Goal: Task Accomplishment & Management: Manage account settings

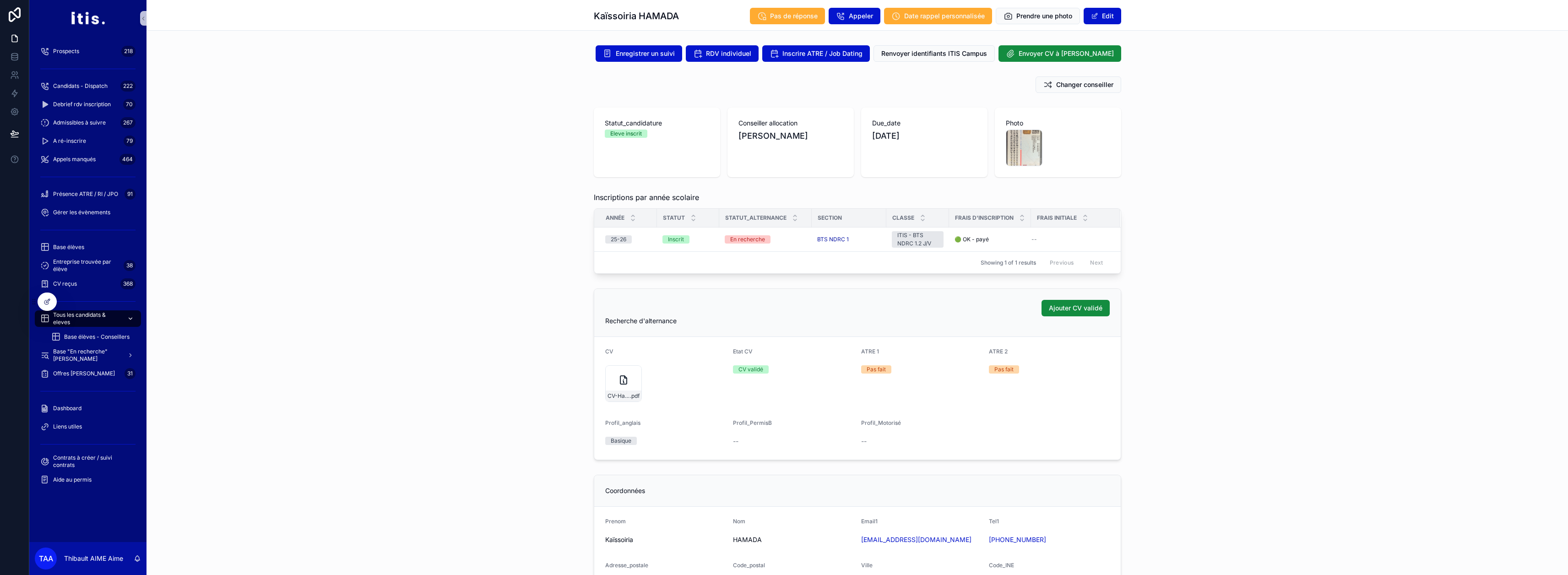
click at [102, 315] on span "Tous les candidats & eleves" at bounding box center [86, 318] width 67 height 15
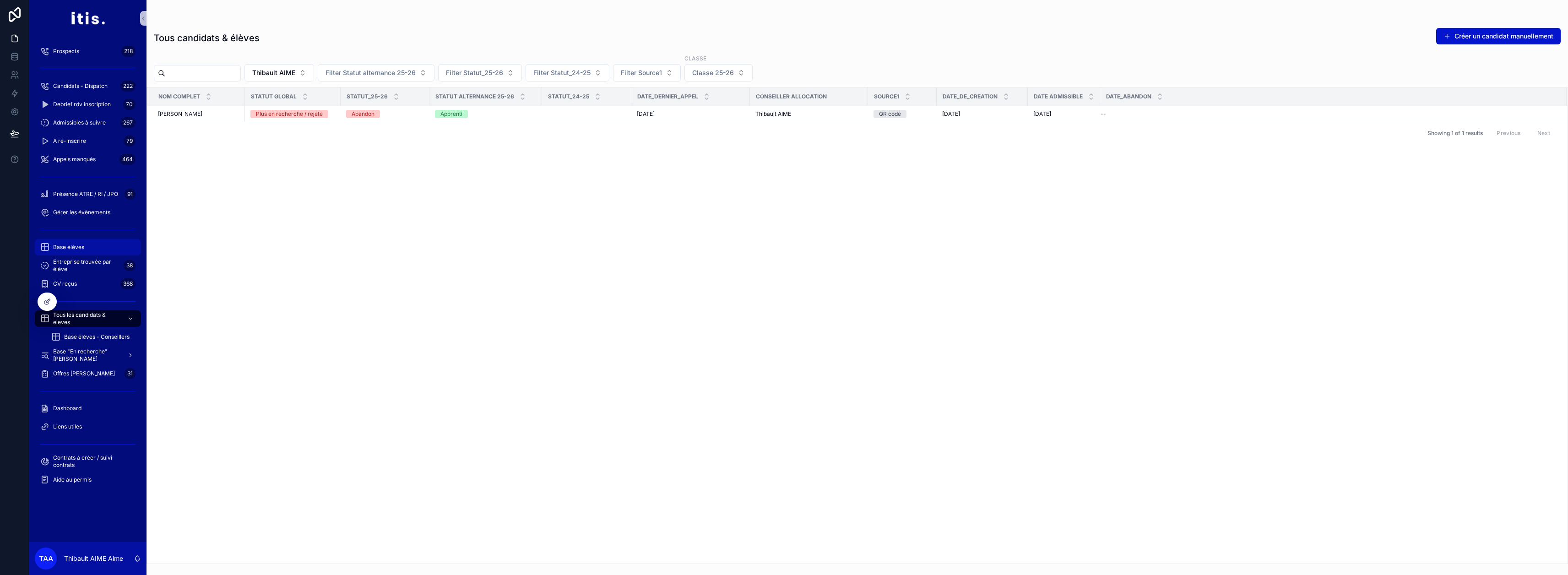
click at [88, 245] on div "Base élèves" at bounding box center [88, 247] width 95 height 15
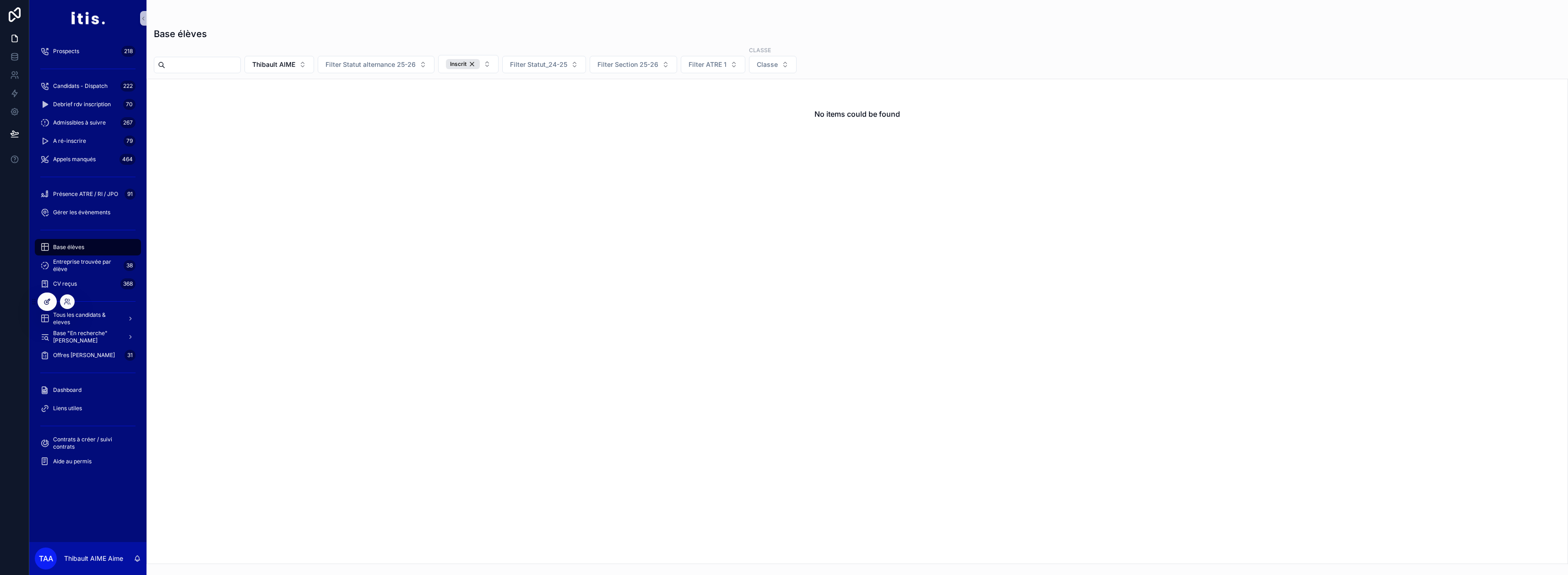
click at [49, 302] on icon at bounding box center [47, 302] width 7 height 7
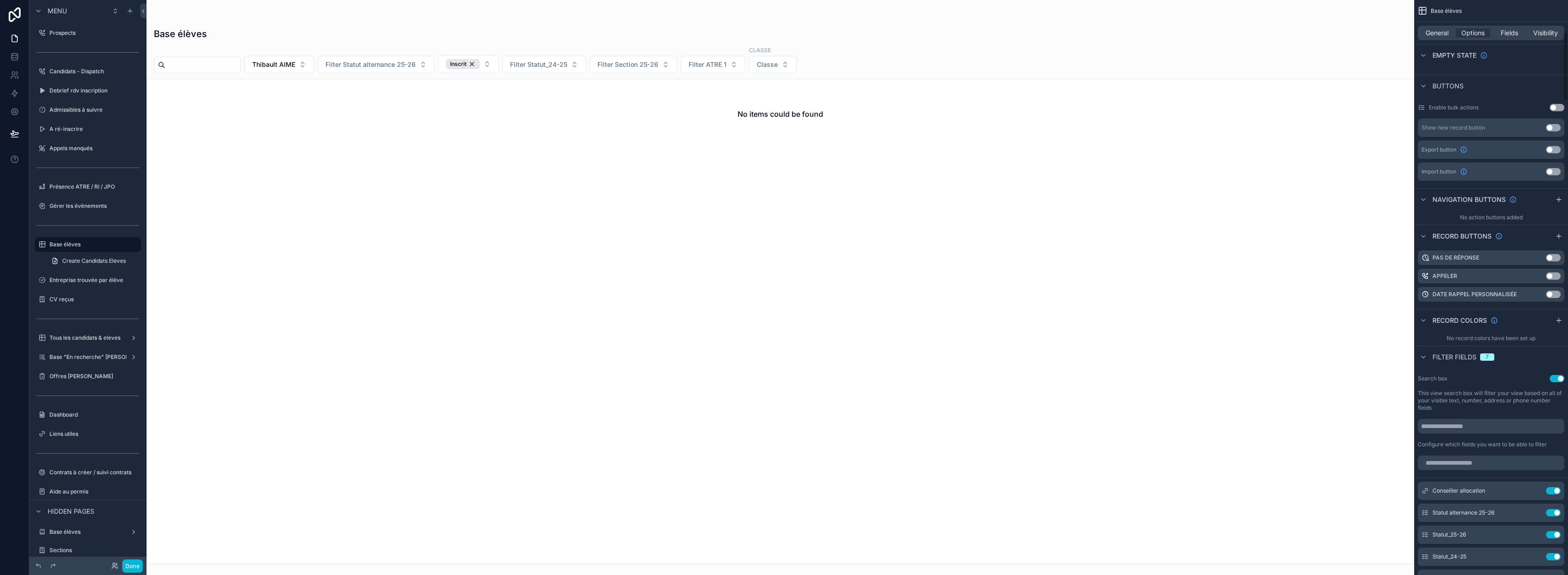
scroll to position [274, 0]
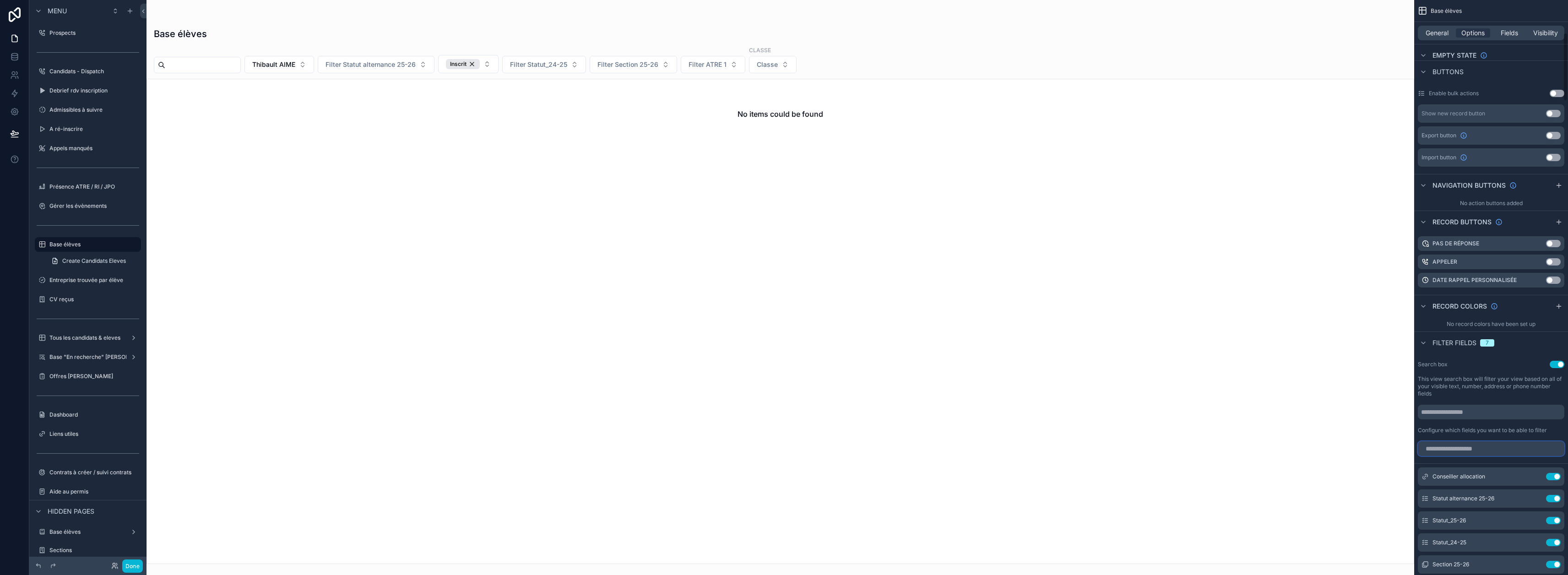
click at [1492, 444] on input "scrollable content" at bounding box center [1491, 448] width 147 height 15
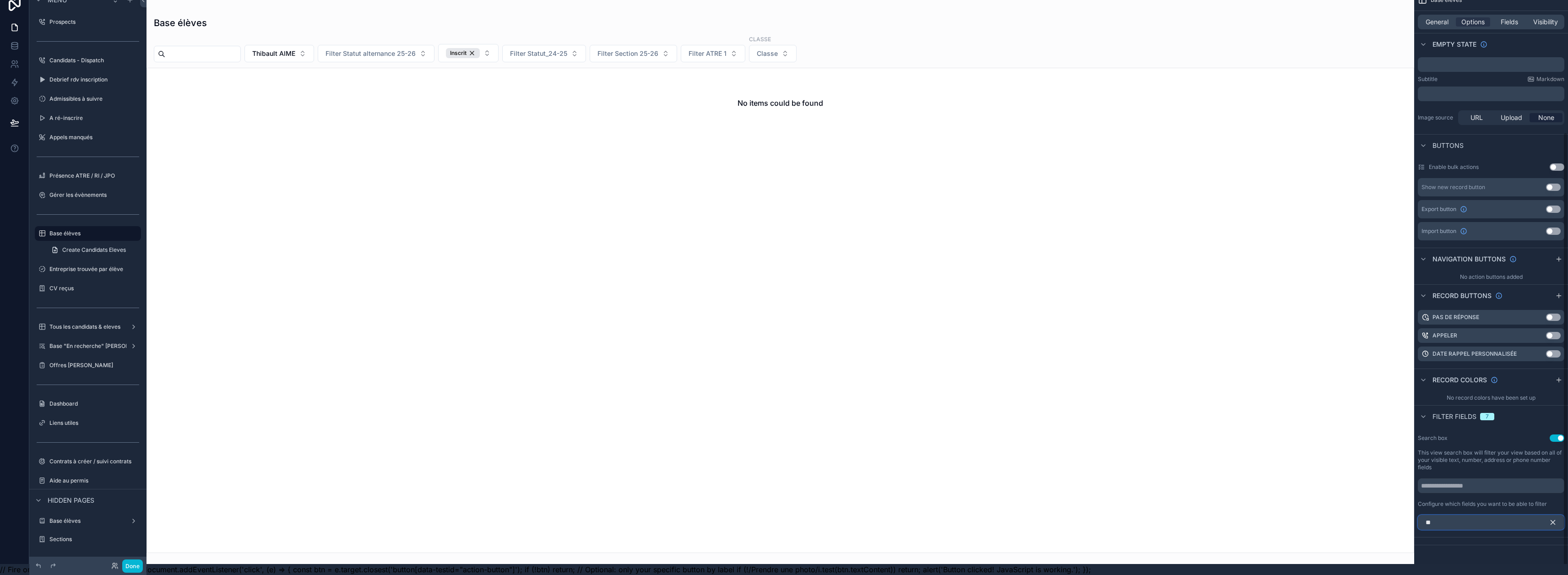
scroll to position [18, 0]
type input "**"
click at [1557, 518] on icon "scrollable content" at bounding box center [1553, 522] width 9 height 9
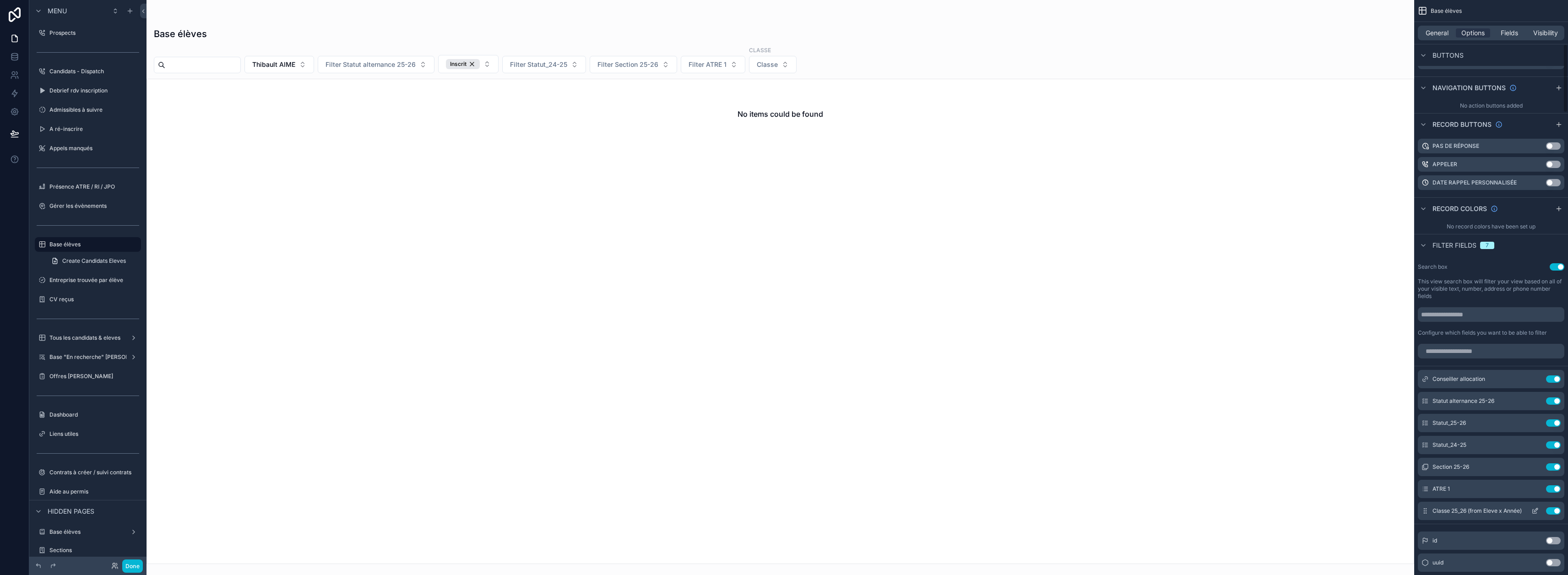
scroll to position [373, 0]
click at [138, 566] on button "Done" at bounding box center [133, 566] width 21 height 13
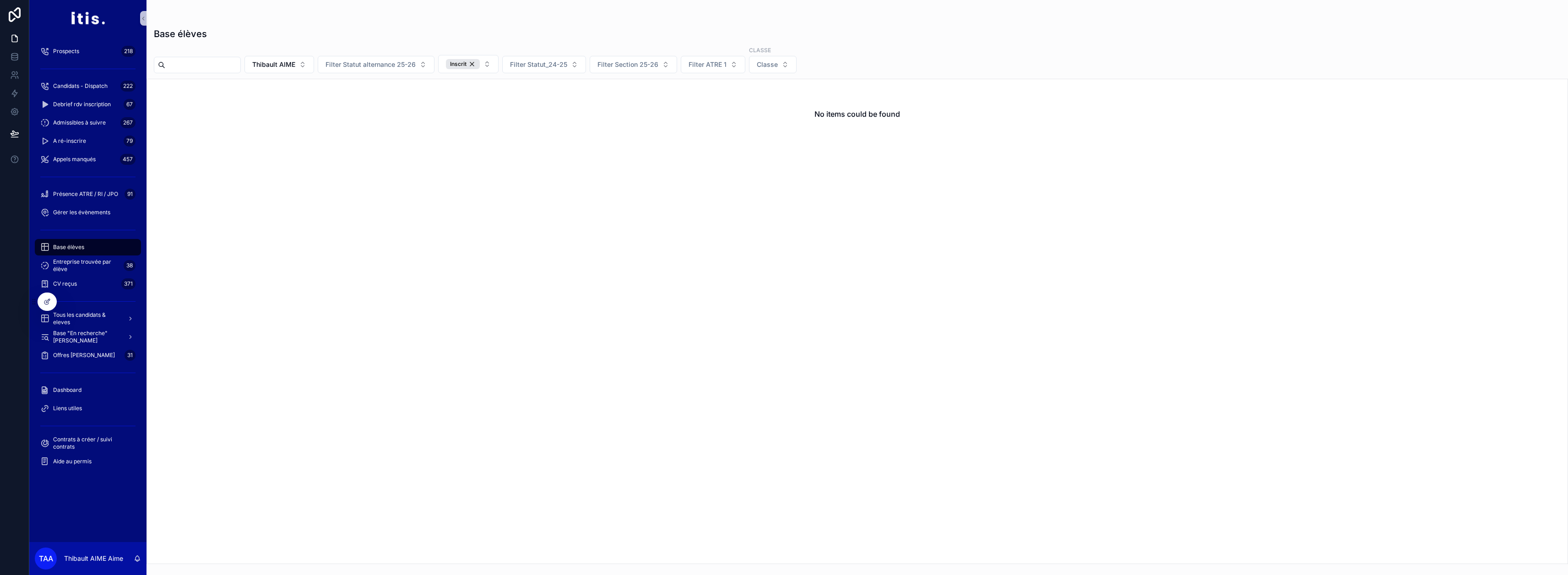
click at [276, 206] on div "No items could be found" at bounding box center [857, 321] width 1421 height 485
click at [80, 246] on span "Base élèves" at bounding box center [68, 247] width 31 height 7
click at [314, 62] on button "Thibault AIME" at bounding box center [279, 64] width 69 height 18
click at [293, 100] on div "None" at bounding box center [303, 102] width 110 height 15
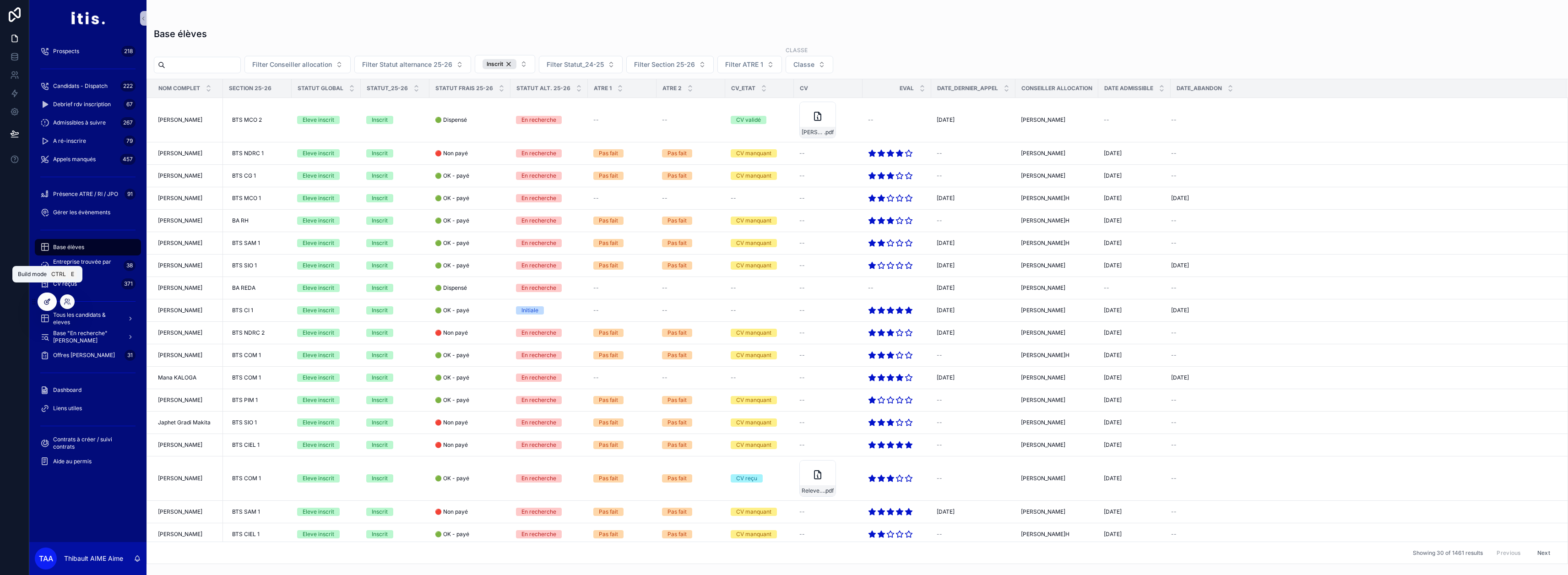
click at [50, 302] on icon at bounding box center [47, 302] width 7 height 7
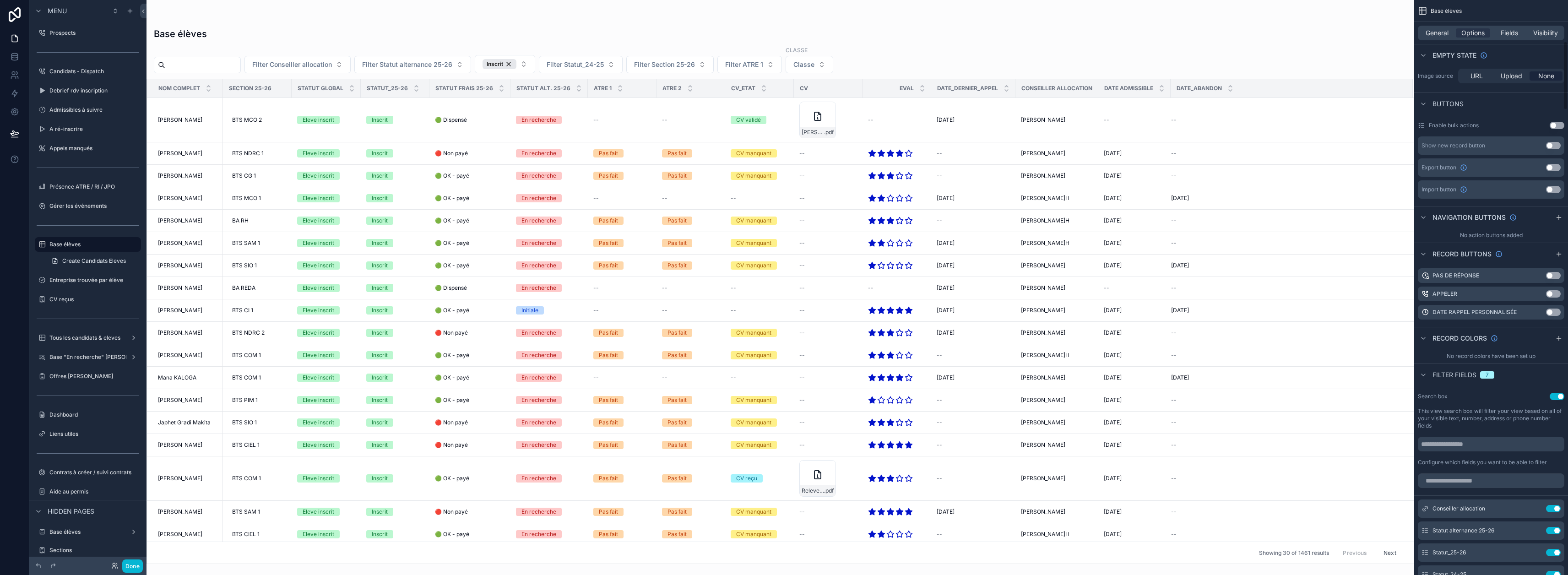
scroll to position [229, 0]
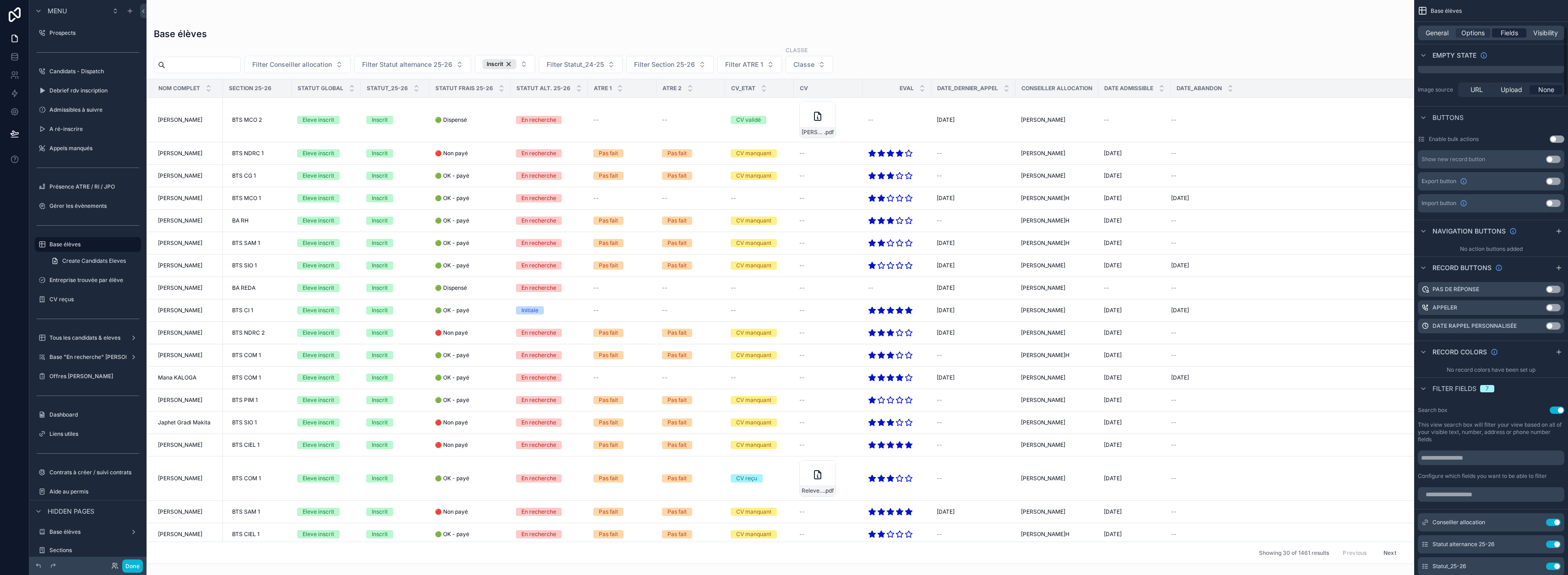
click at [1518, 36] on span "Fields" at bounding box center [1509, 33] width 18 height 9
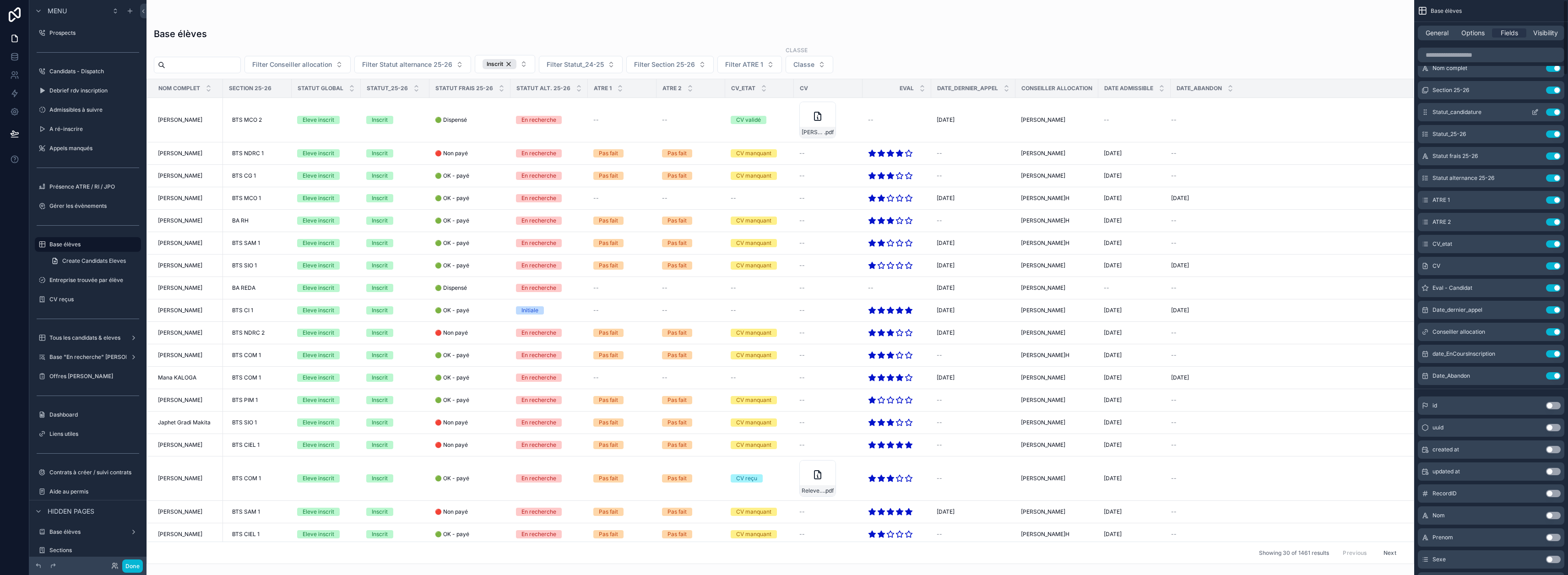
scroll to position [0, 0]
click at [1539, 171] on icon "scrollable content" at bounding box center [1535, 171] width 7 height 7
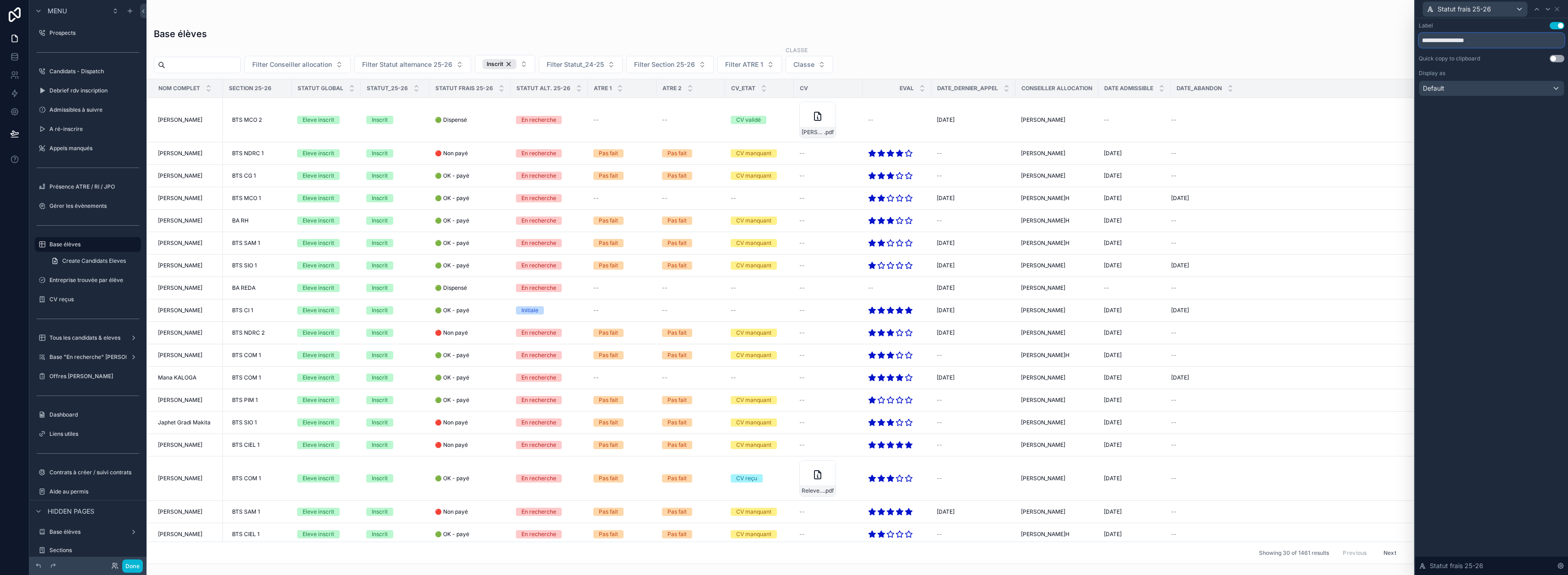
click at [1463, 40] on input "**********" at bounding box center [1491, 40] width 145 height 15
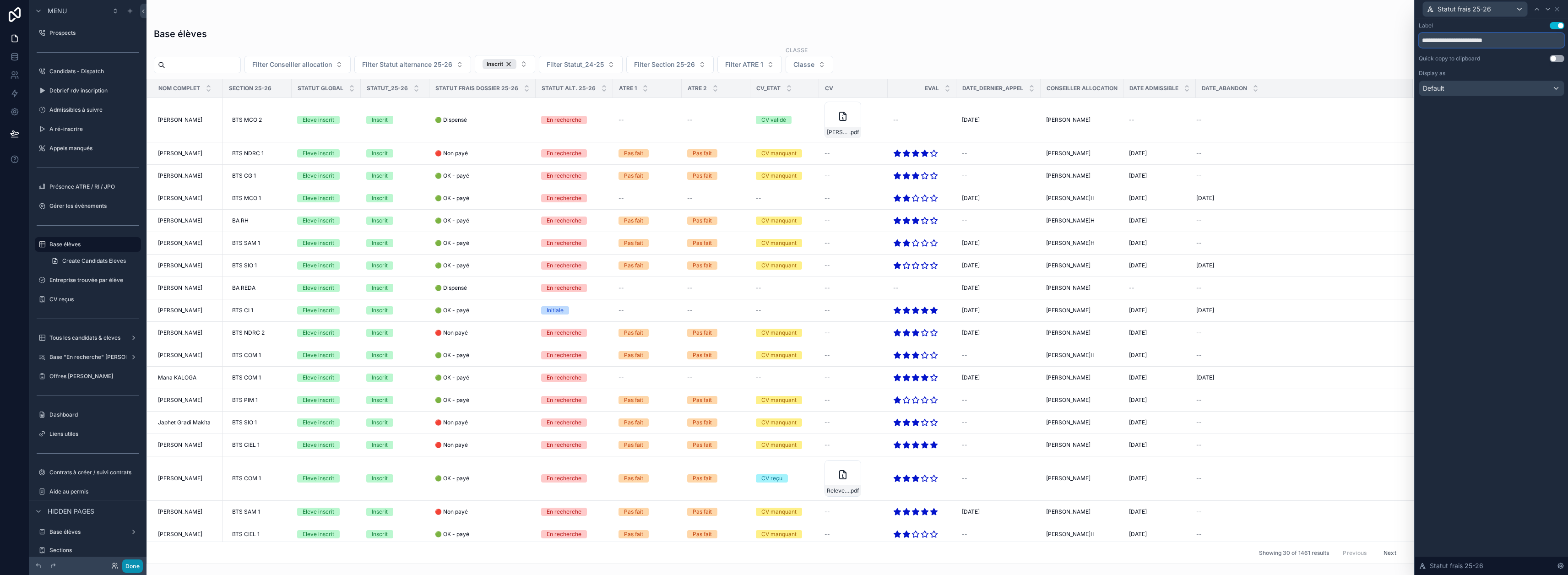
type input "**********"
click at [138, 566] on button "Done" at bounding box center [133, 566] width 21 height 13
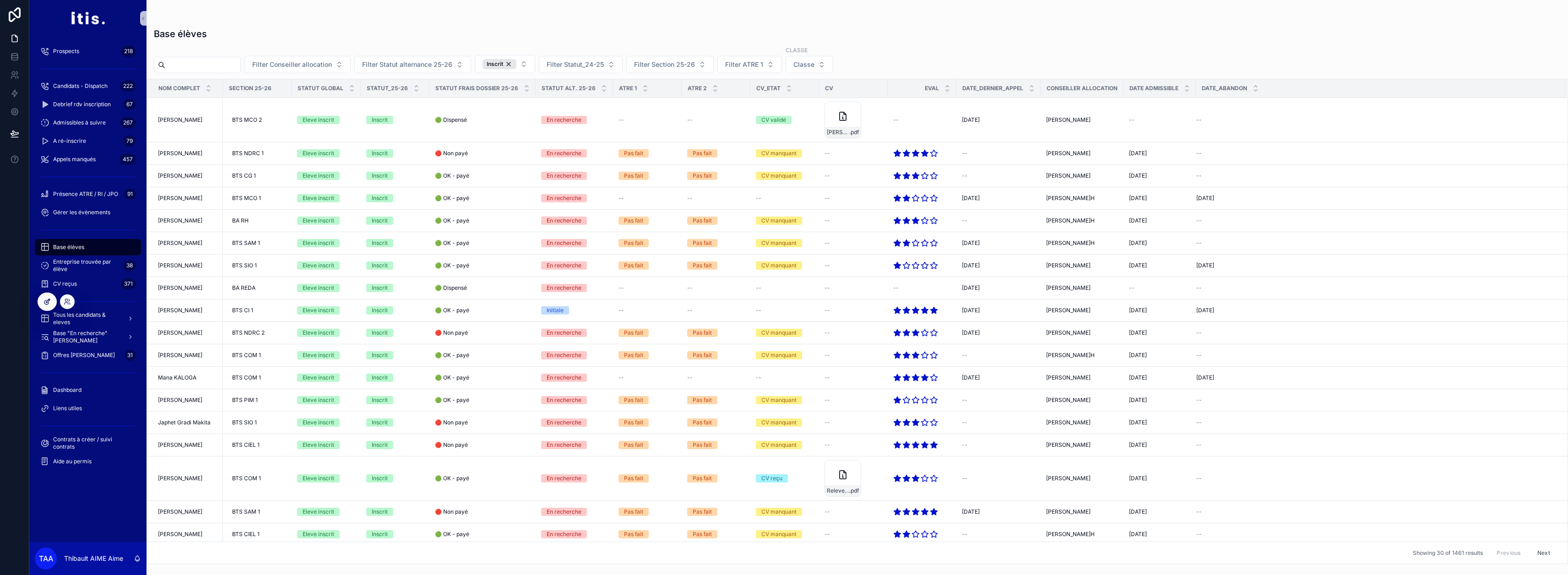
click at [41, 301] on div at bounding box center [47, 301] width 18 height 18
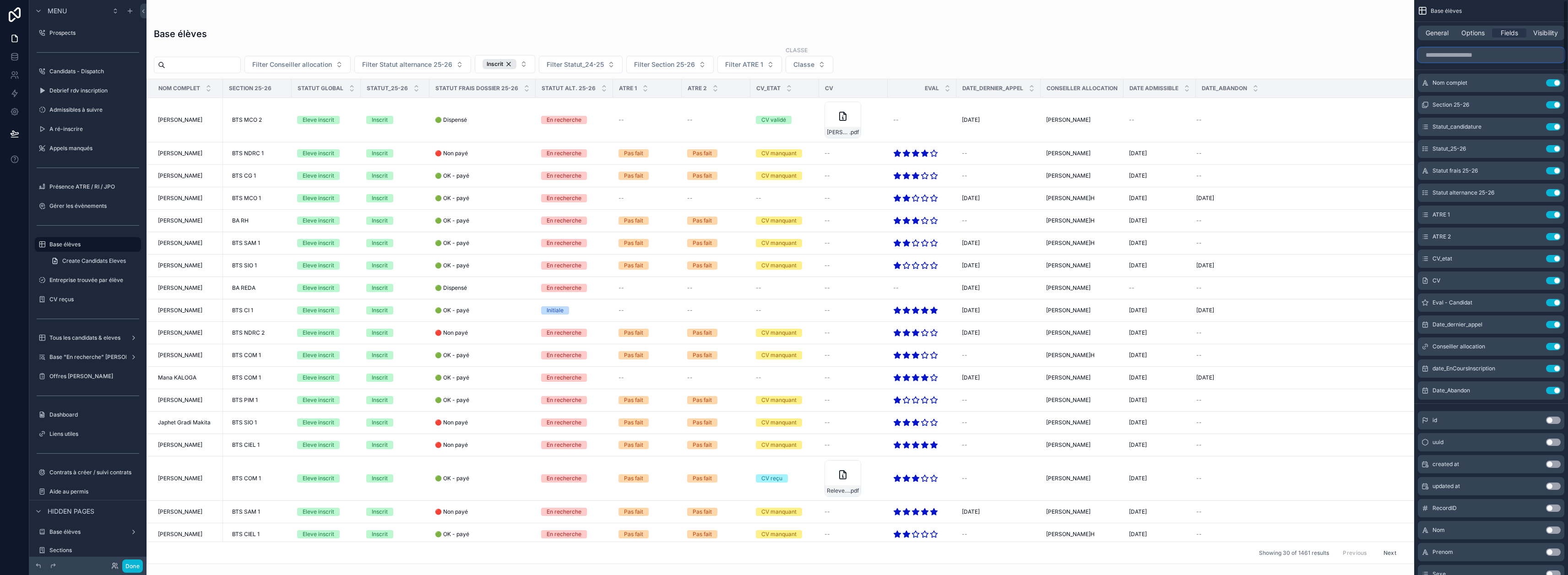
click at [1507, 54] on input "scrollable content" at bounding box center [1491, 55] width 147 height 15
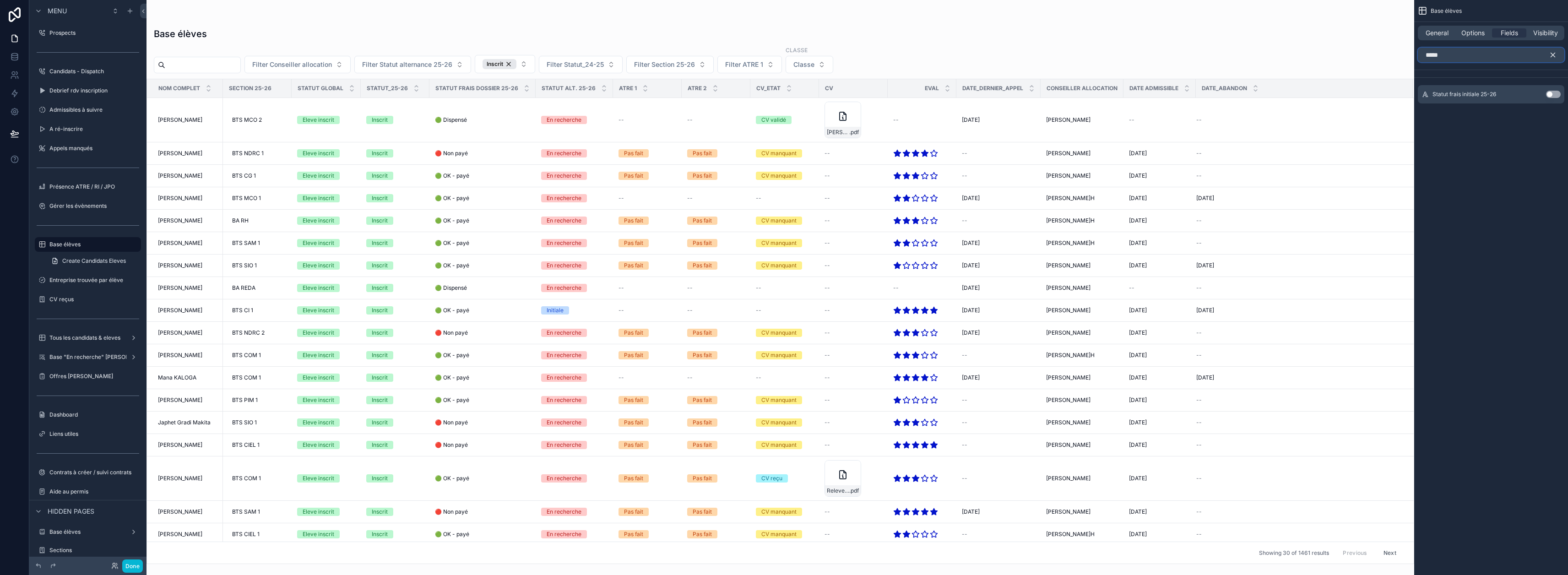
type input "*****"
click at [1556, 91] on button "Use setting" at bounding box center [1553, 94] width 15 height 7
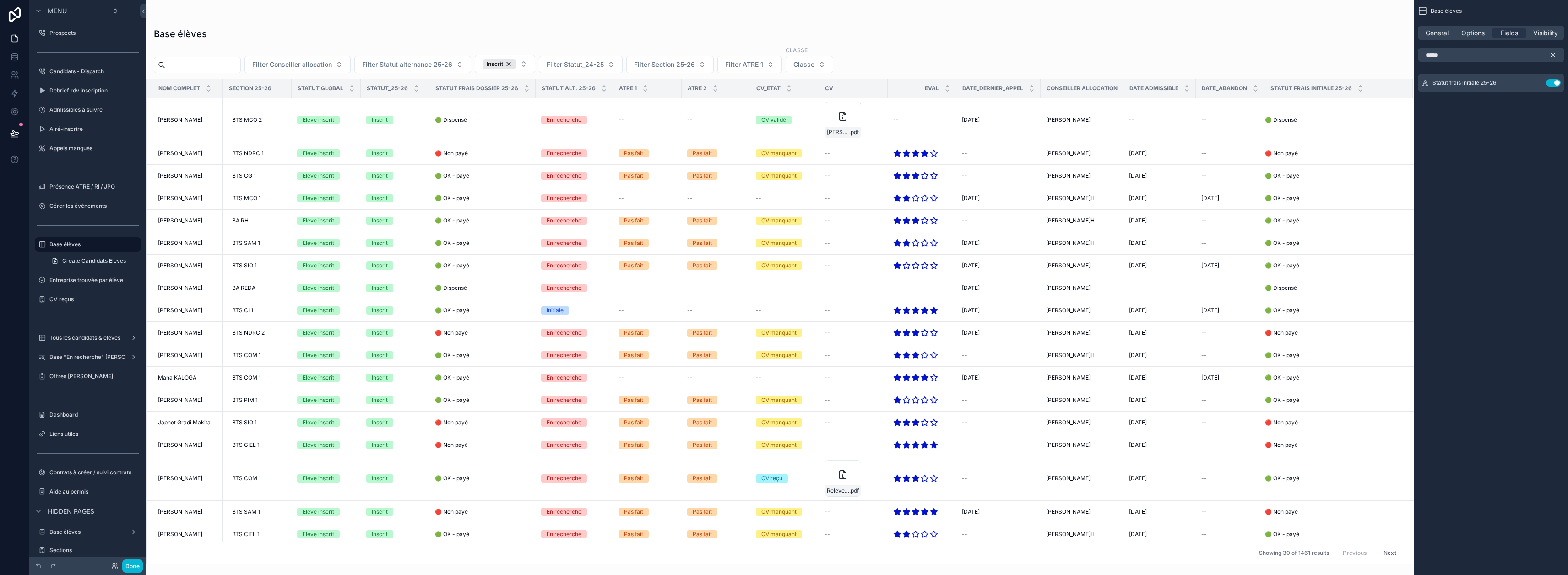
click at [1555, 57] on icon "scrollable content" at bounding box center [1553, 55] width 4 height 4
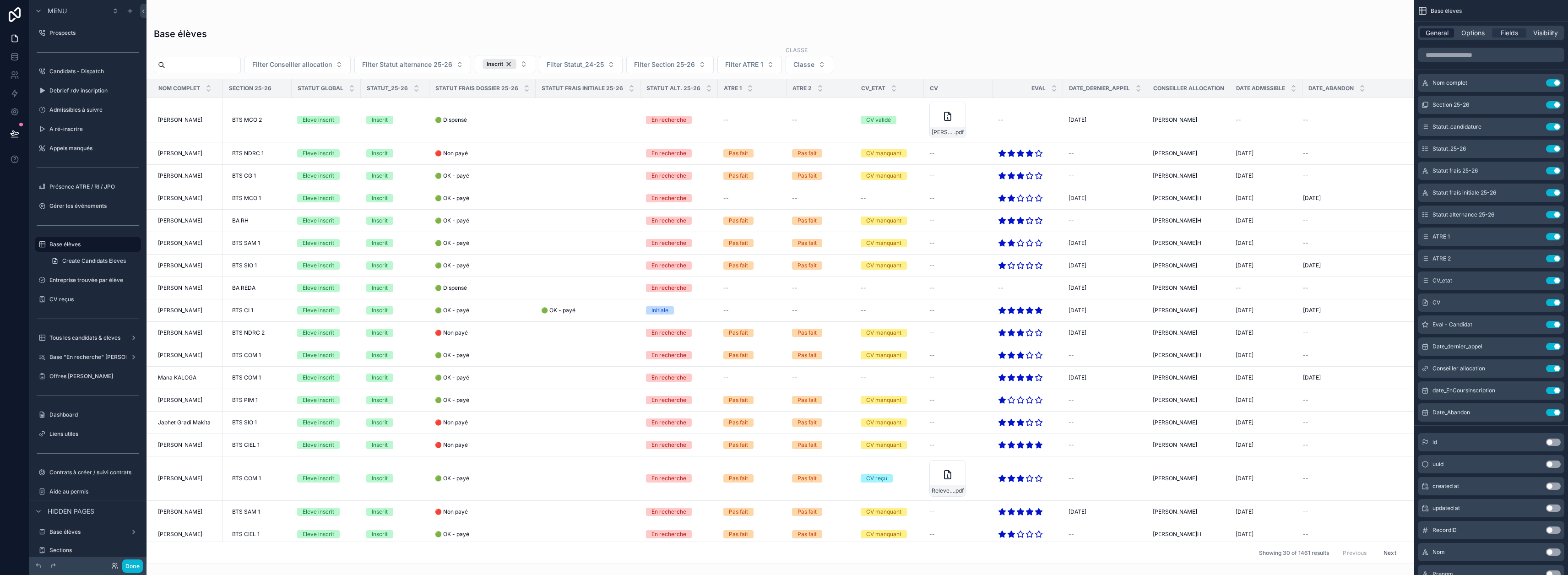
click at [1438, 29] on span "General" at bounding box center [1437, 33] width 23 height 9
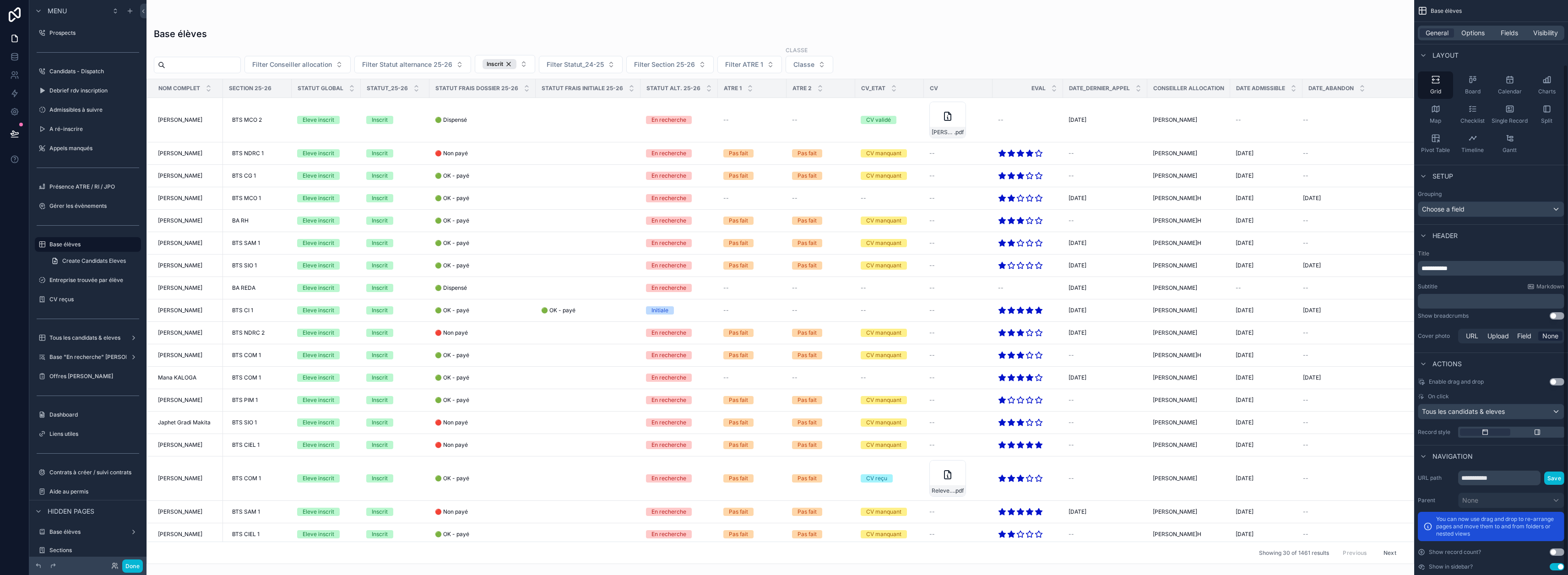
scroll to position [86, 0]
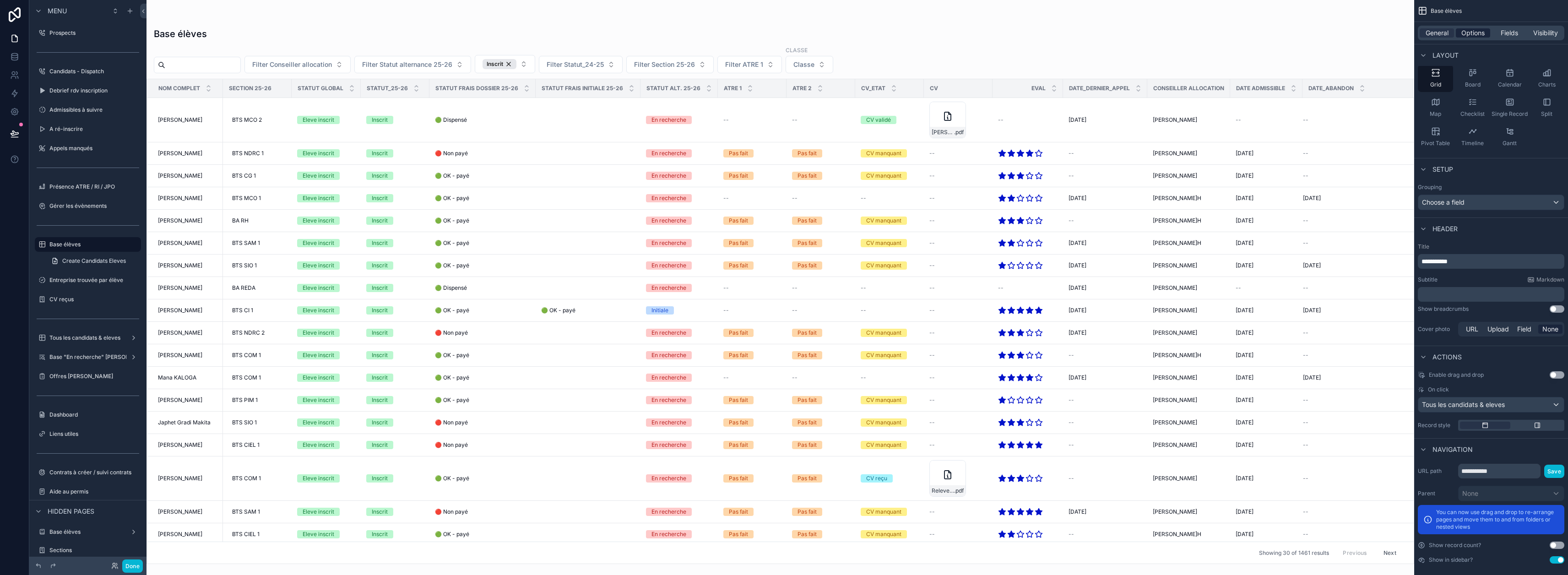
click at [1482, 30] on span "Options" at bounding box center [1473, 33] width 23 height 9
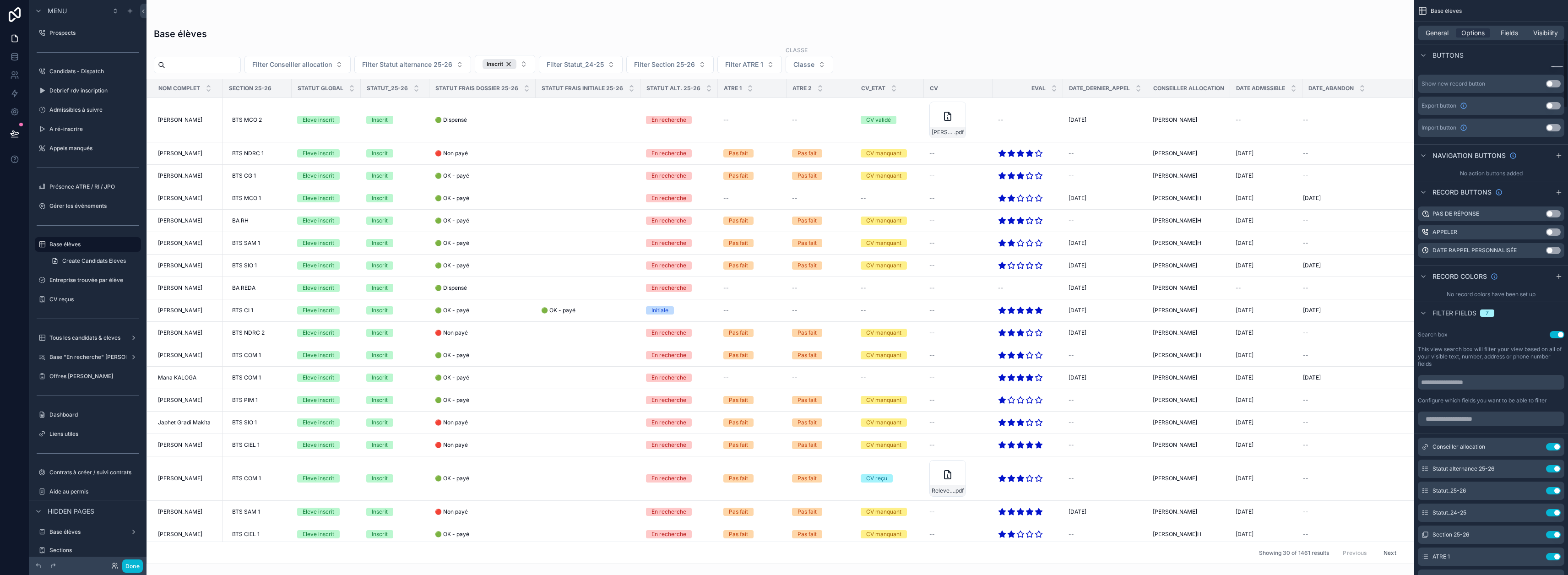
scroll to position [360, 0]
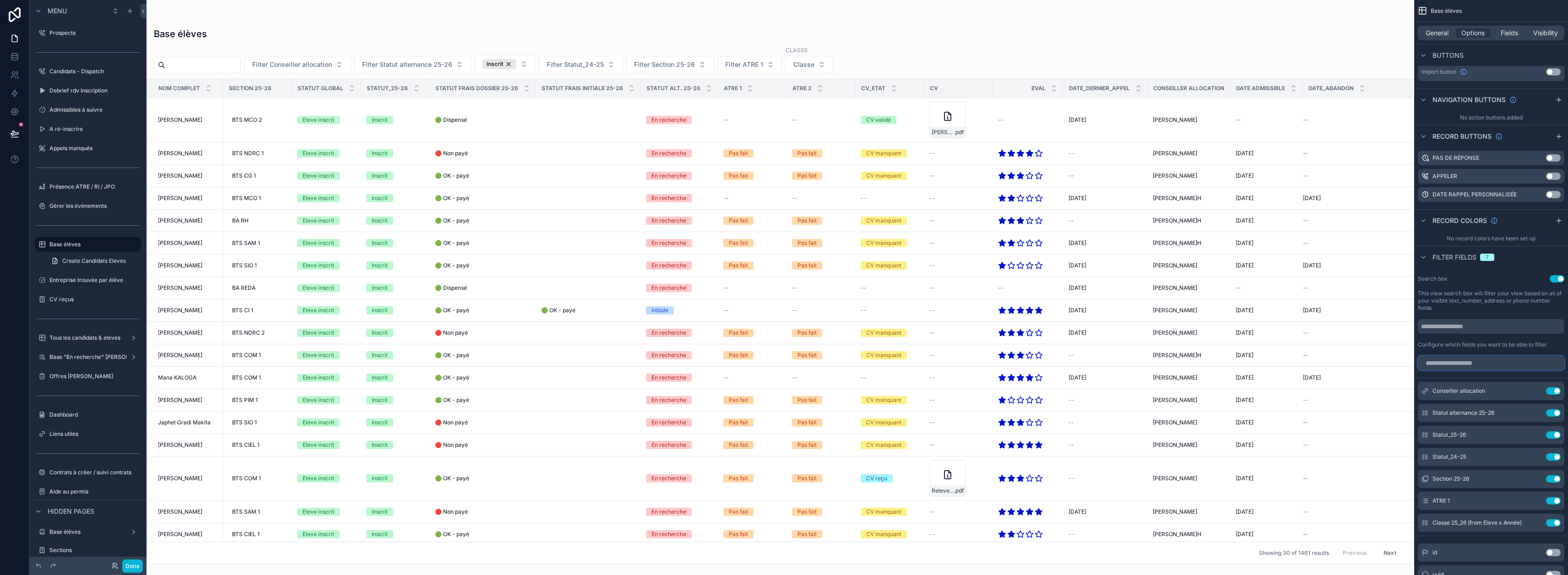
click at [1493, 358] on input "scrollable content" at bounding box center [1491, 363] width 147 height 15
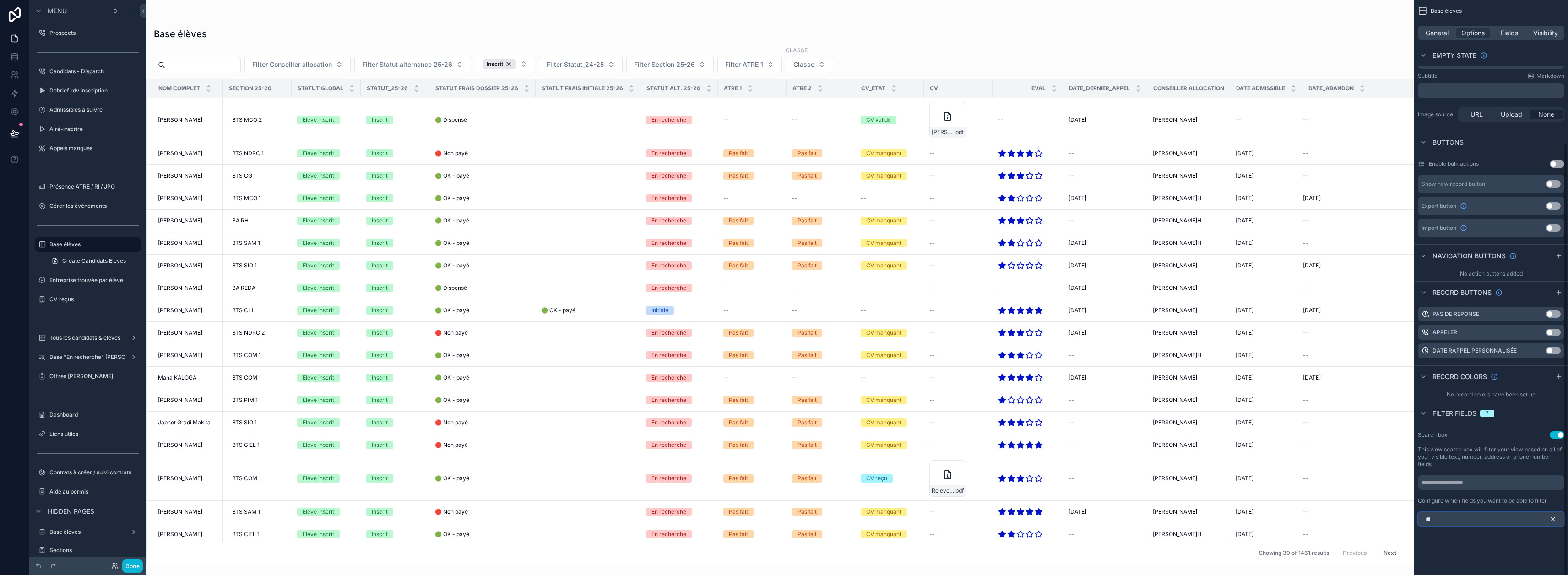
scroll to position [190, 0]
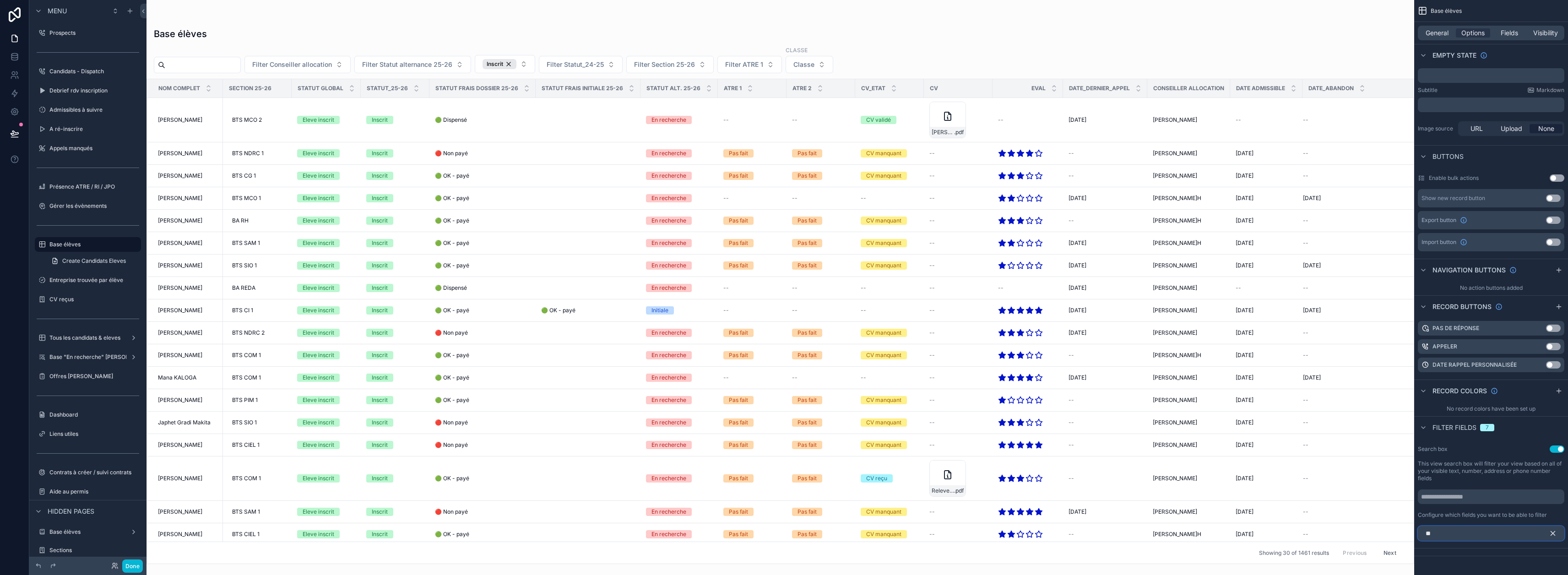
type input "*"
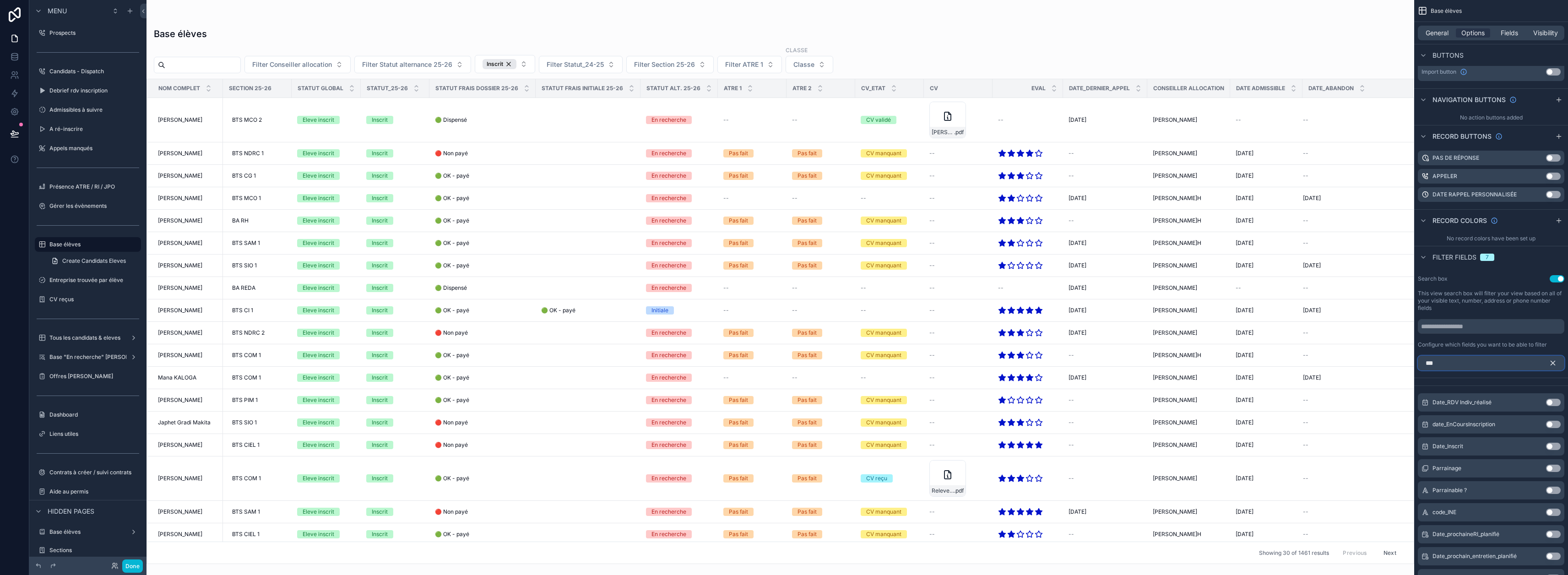
scroll to position [208, 0]
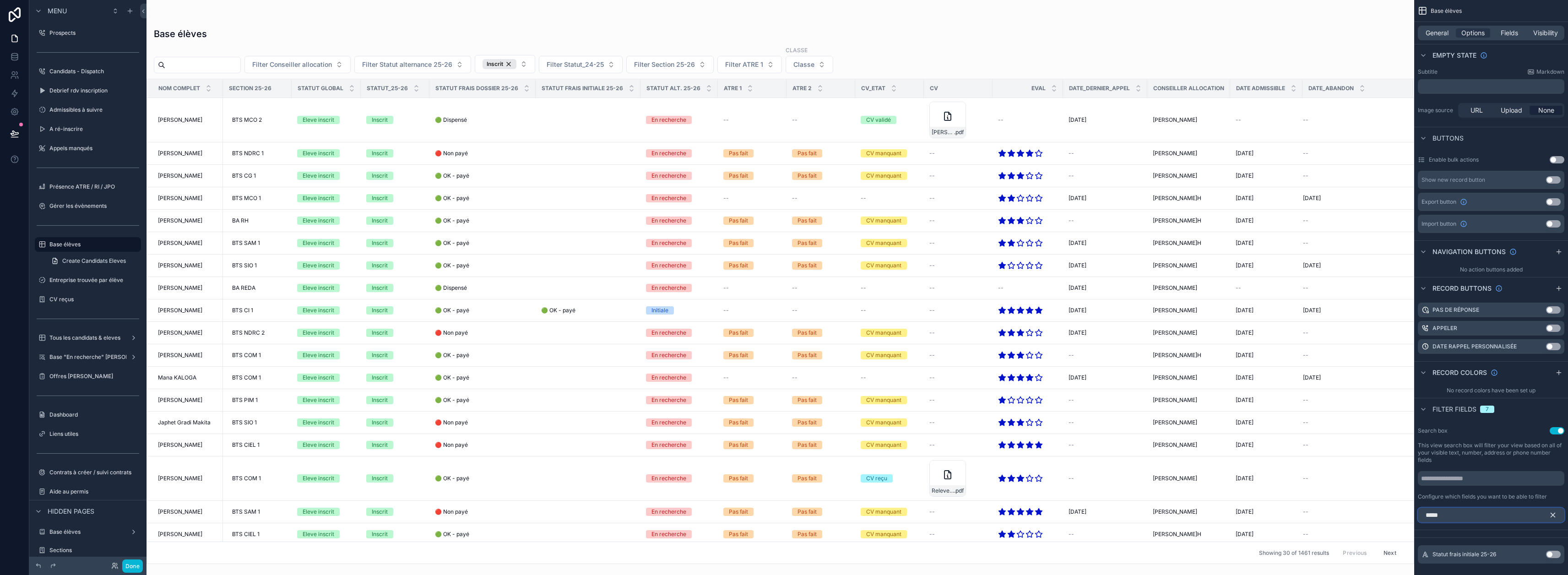
type input "*****"
click at [1559, 551] on button "Use setting" at bounding box center [1553, 554] width 15 height 7
click at [1557, 511] on icon "scrollable content" at bounding box center [1553, 515] width 9 height 9
click at [1519, 511] on input "scrollable content" at bounding box center [1491, 515] width 147 height 15
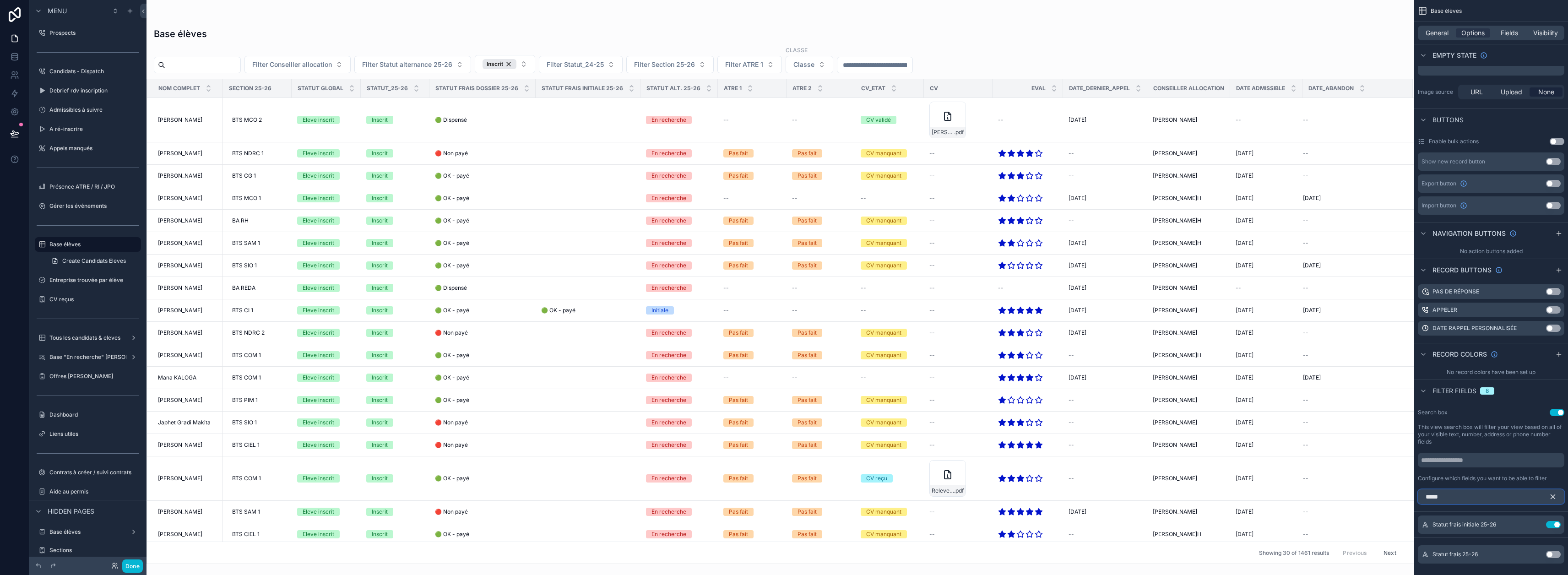
type input "*****"
click at [1555, 551] on button "Use setting" at bounding box center [1553, 554] width 15 height 7
click at [1557, 492] on icon "scrollable content" at bounding box center [1553, 497] width 9 height 9
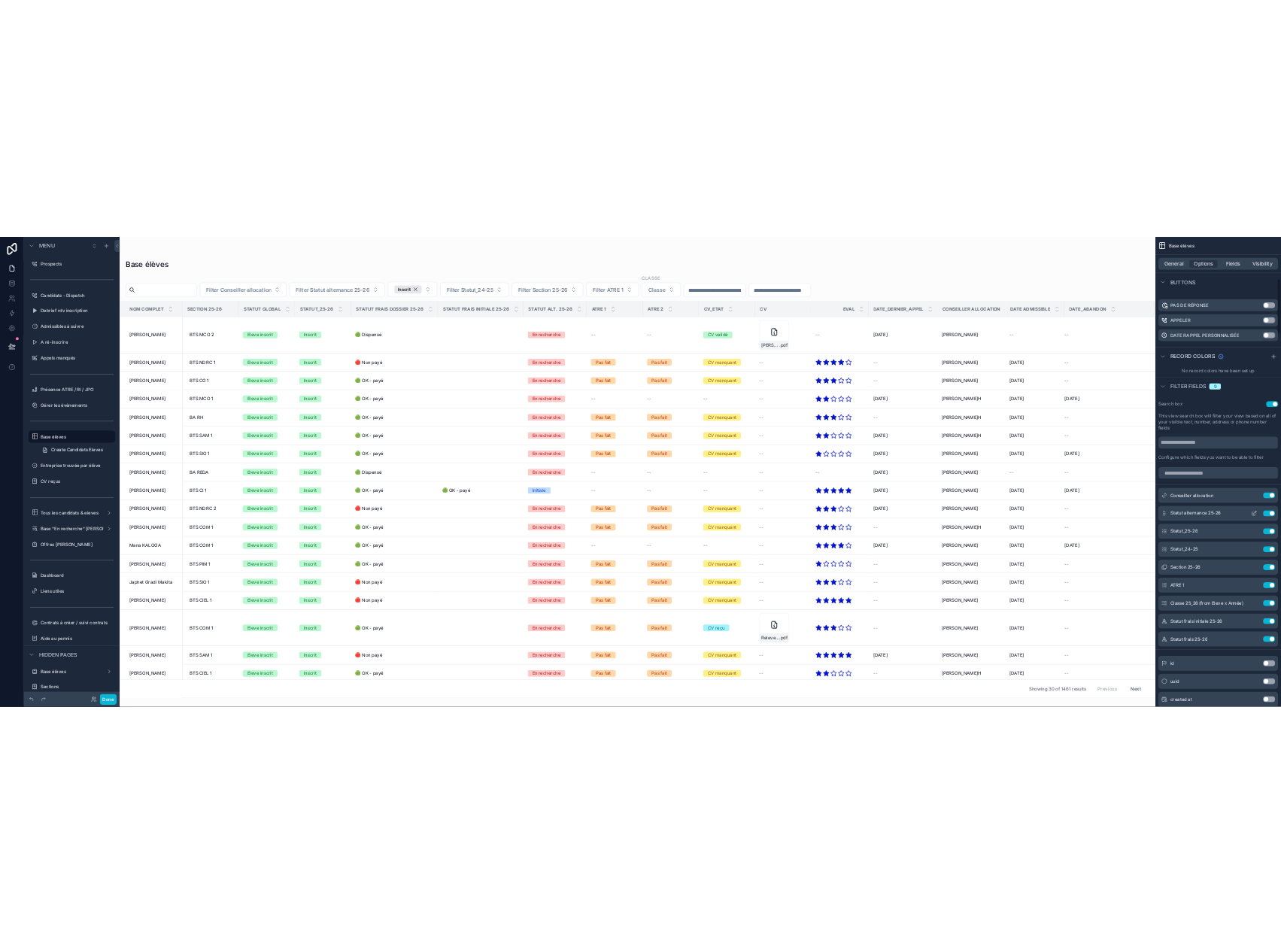
scroll to position [748, 0]
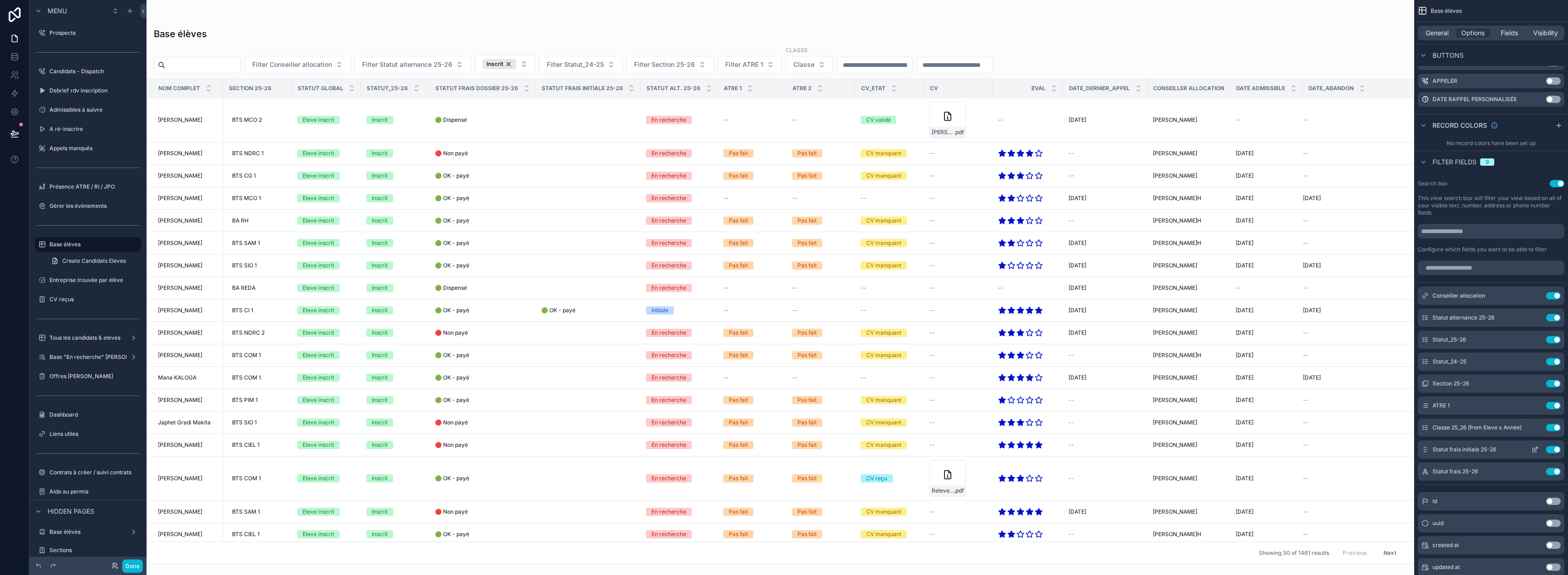
click at [1539, 446] on icon "scrollable content" at bounding box center [1535, 450] width 7 height 7
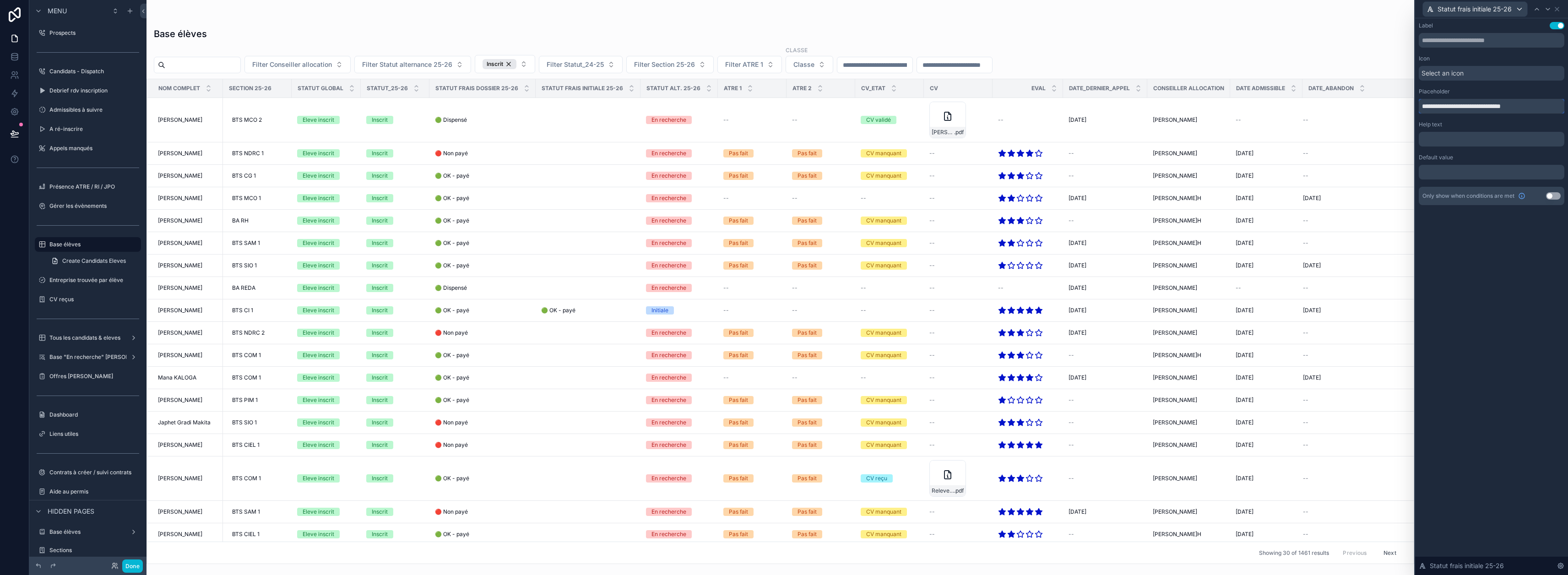
drag, startPoint x: 1533, startPoint y: 109, endPoint x: 1445, endPoint y: 113, distance: 88.1
click at [1445, 113] on input "**********" at bounding box center [1491, 106] width 145 height 15
type input "**********"
click at [1552, 11] on icon at bounding box center [1548, 9] width 7 height 7
drag, startPoint x: 1511, startPoint y: 108, endPoint x: 1446, endPoint y: 114, distance: 65.3
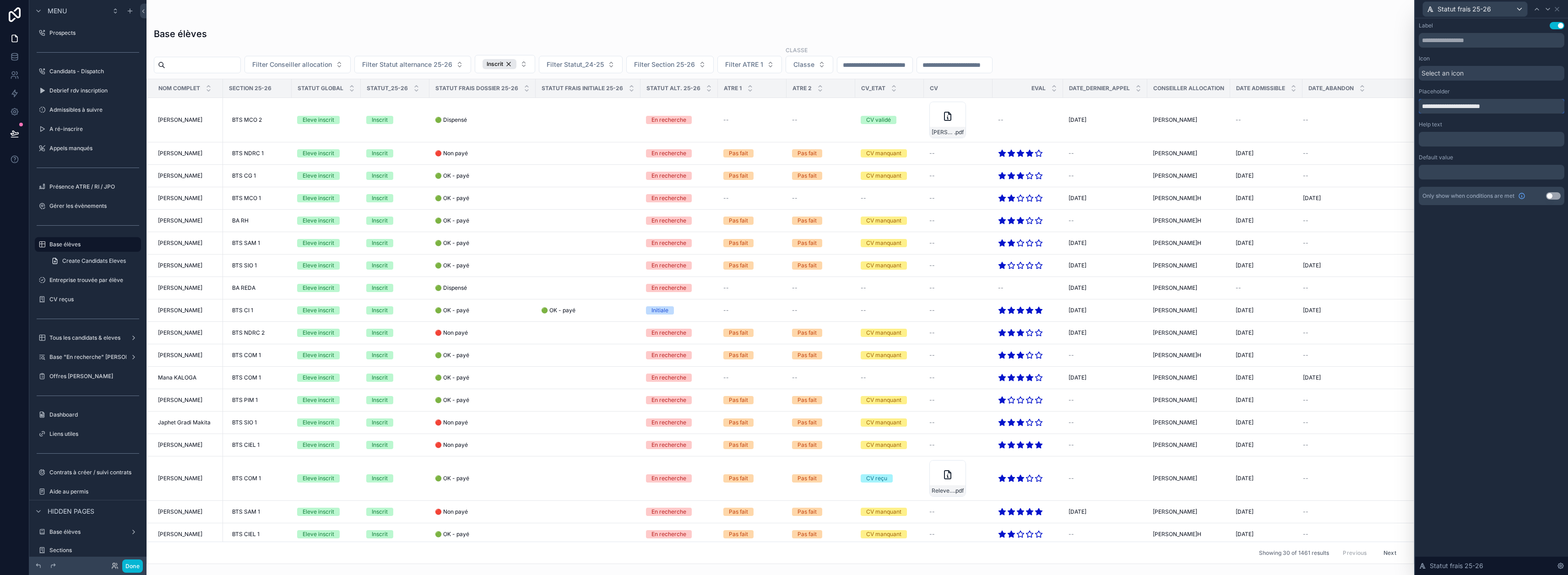
click at [1446, 114] on div "**********" at bounding box center [1491, 113] width 145 height 183
type input "**********"
click at [1289, 54] on div "scrollable content" at bounding box center [780, 287] width 1268 height 575
click at [992, 60] on input "scrollable content" at bounding box center [954, 64] width 75 height 13
click at [1063, 43] on div "Base élèves Filter Conseiller allocation Filter Statut alternance 25-26 Inscrit…" at bounding box center [780, 293] width 1268 height 542
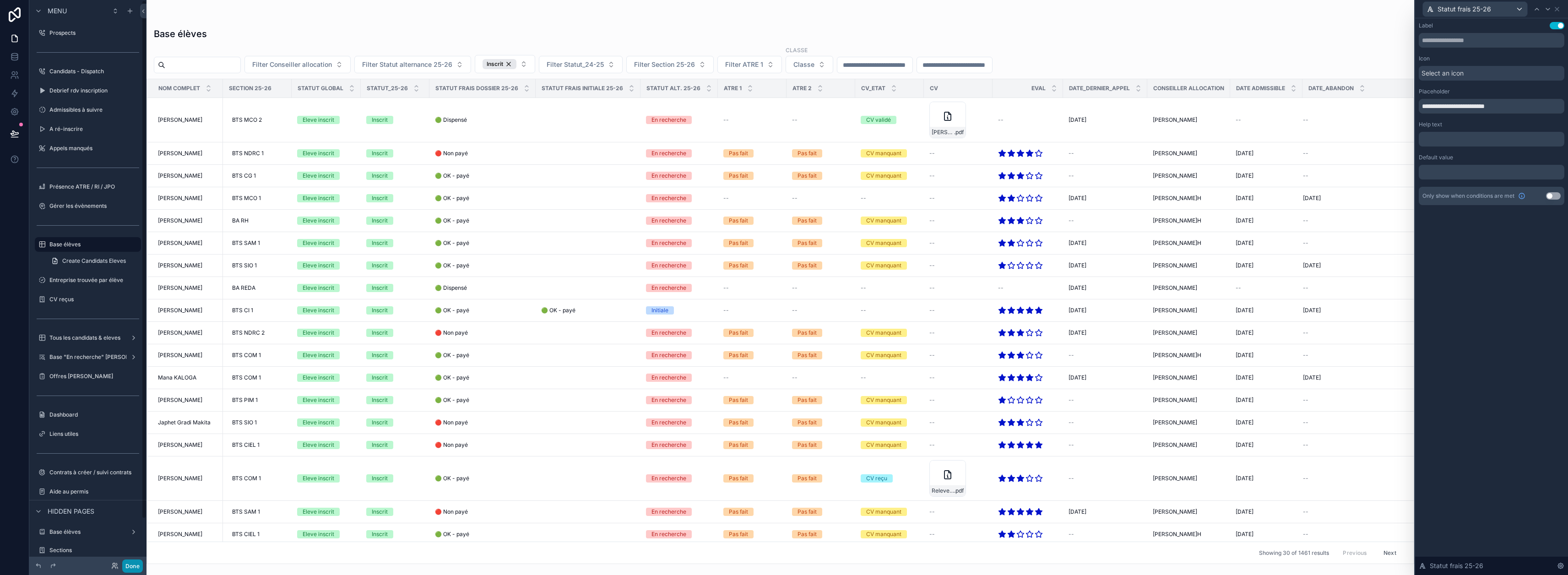
click at [138, 565] on button "Done" at bounding box center [133, 566] width 21 height 13
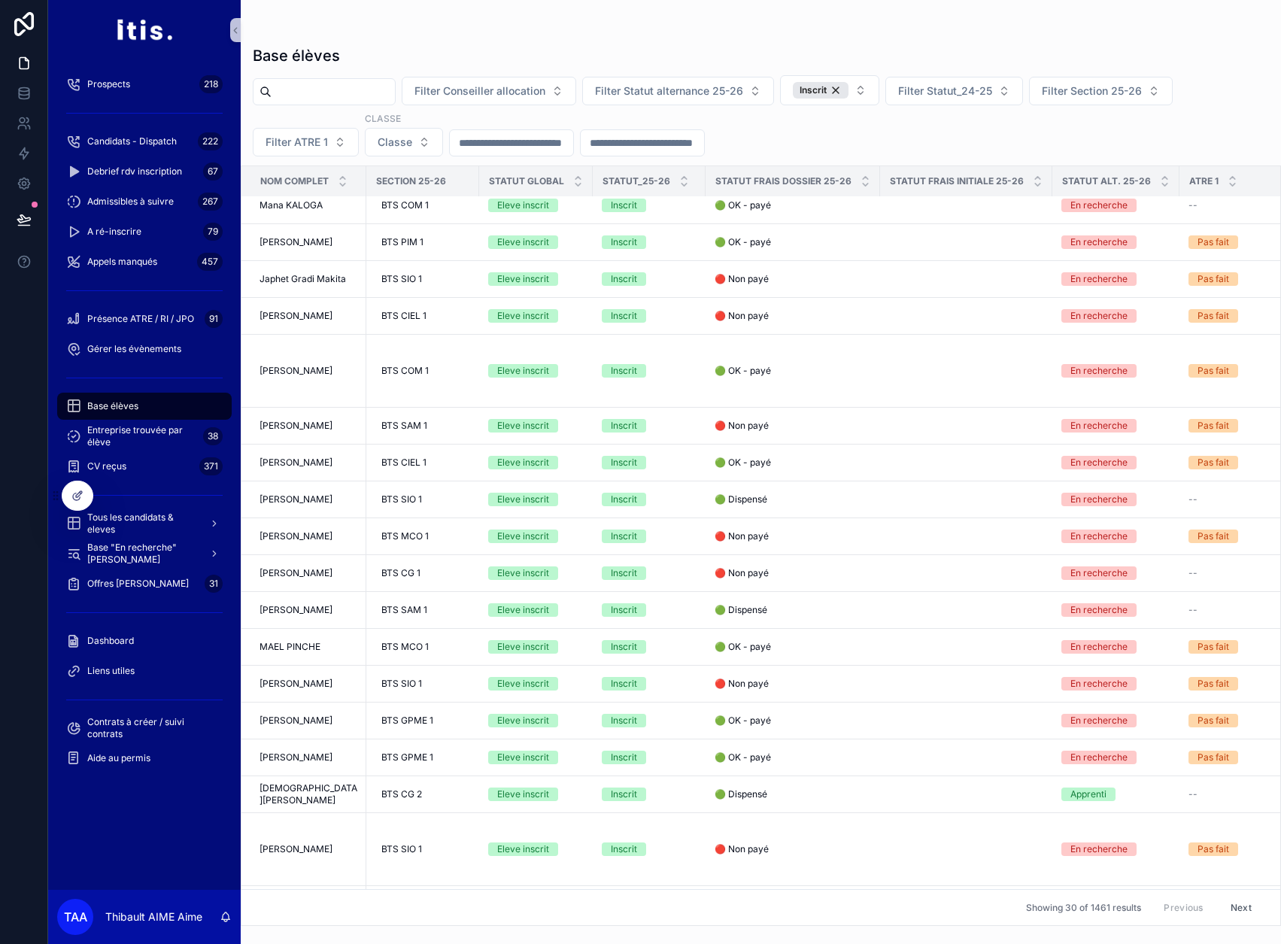
scroll to position [0, 0]
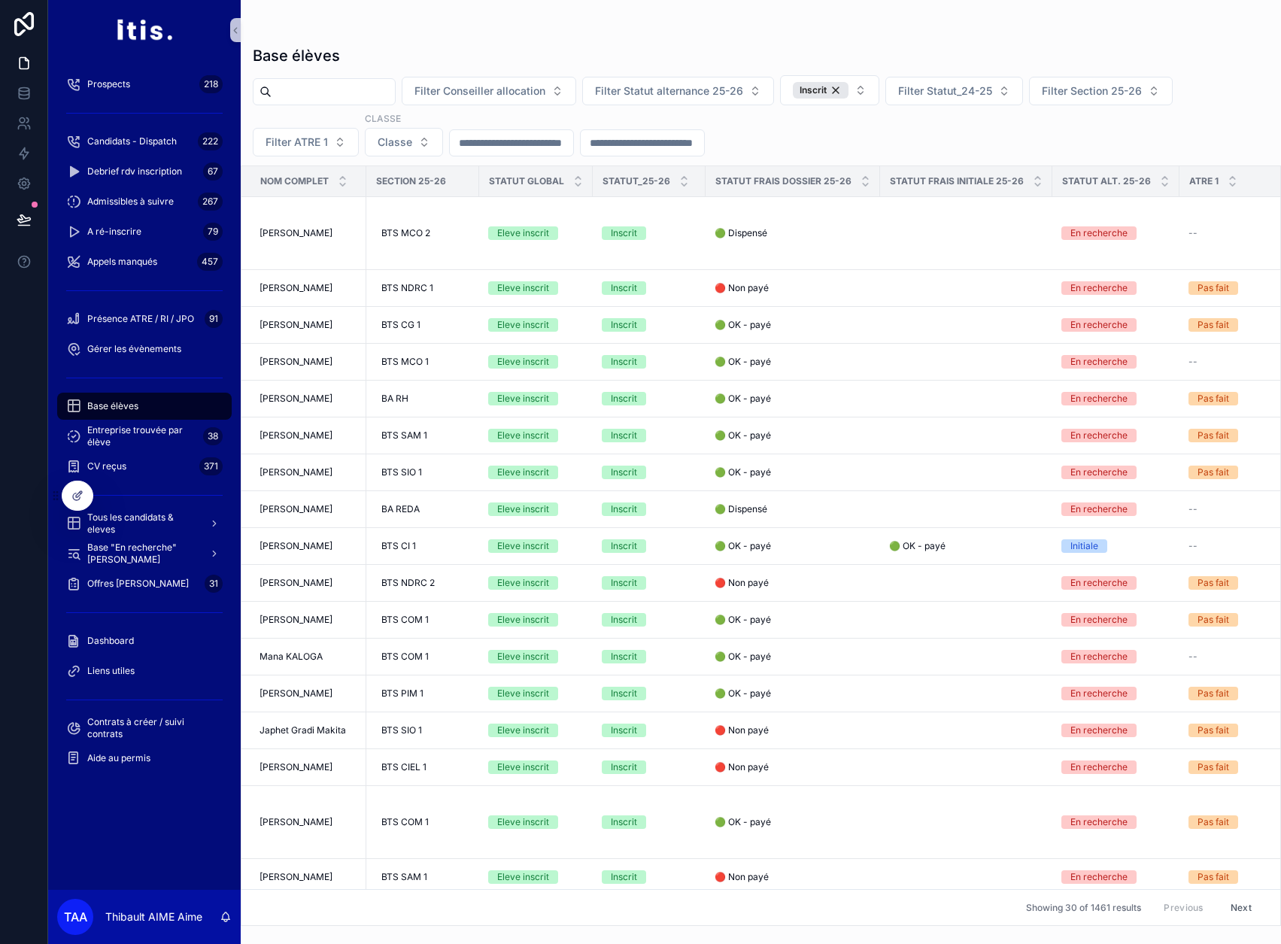
click at [704, 145] on input "scrollable content" at bounding box center [642, 142] width 123 height 21
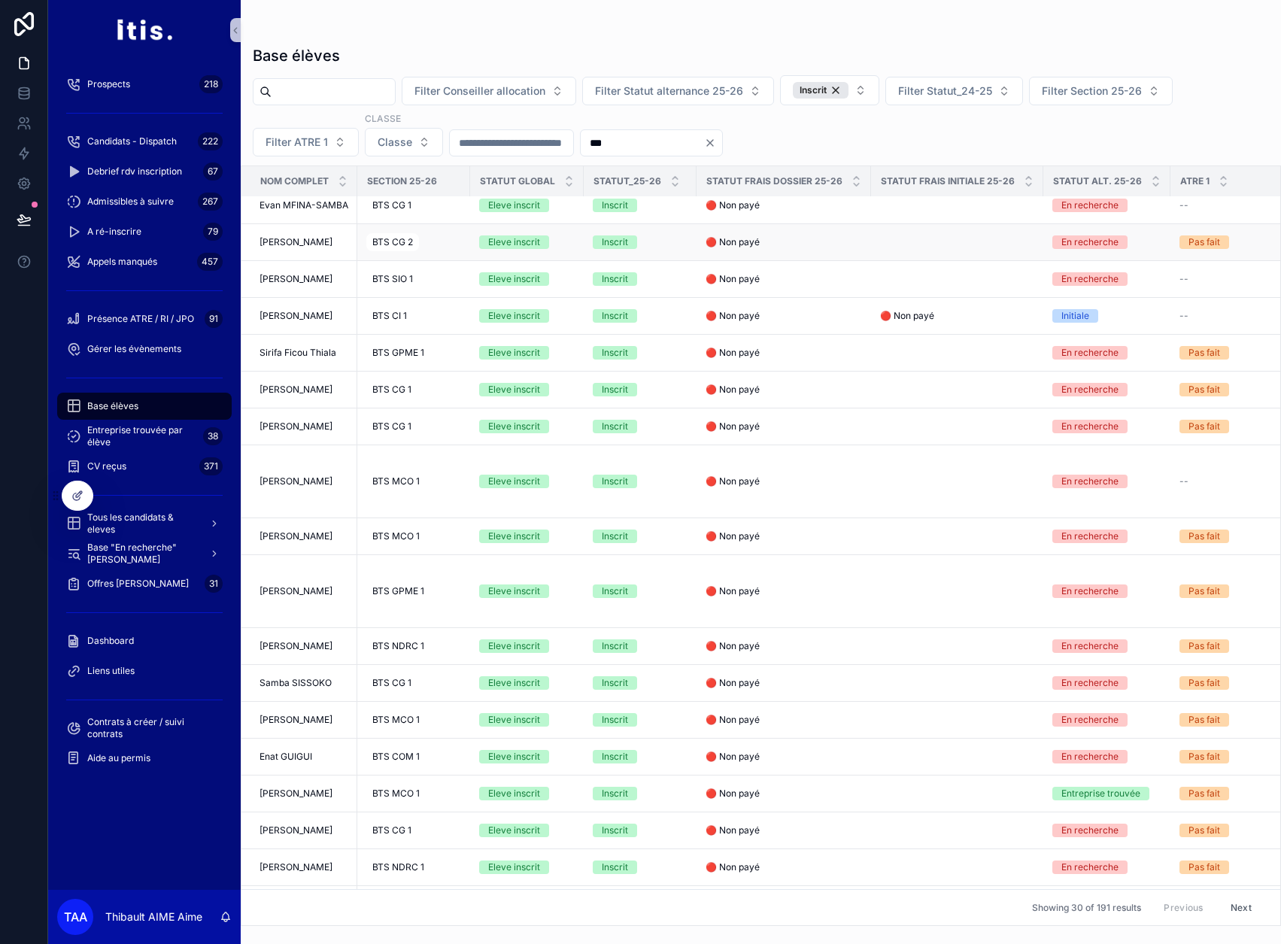
scroll to position [150, 0]
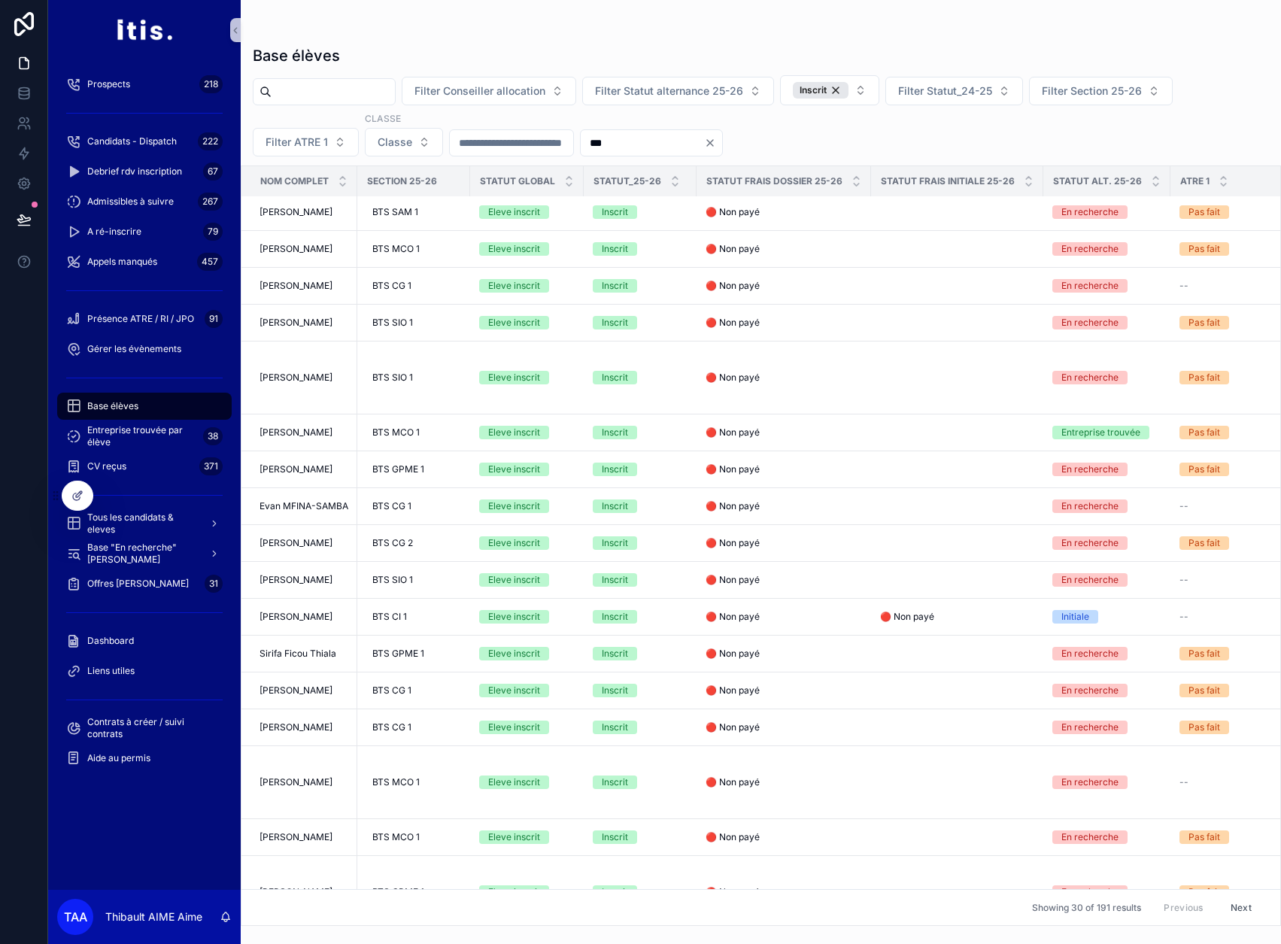
type input "***"
click at [713, 146] on icon "Clear" at bounding box center [710, 143] width 6 height 6
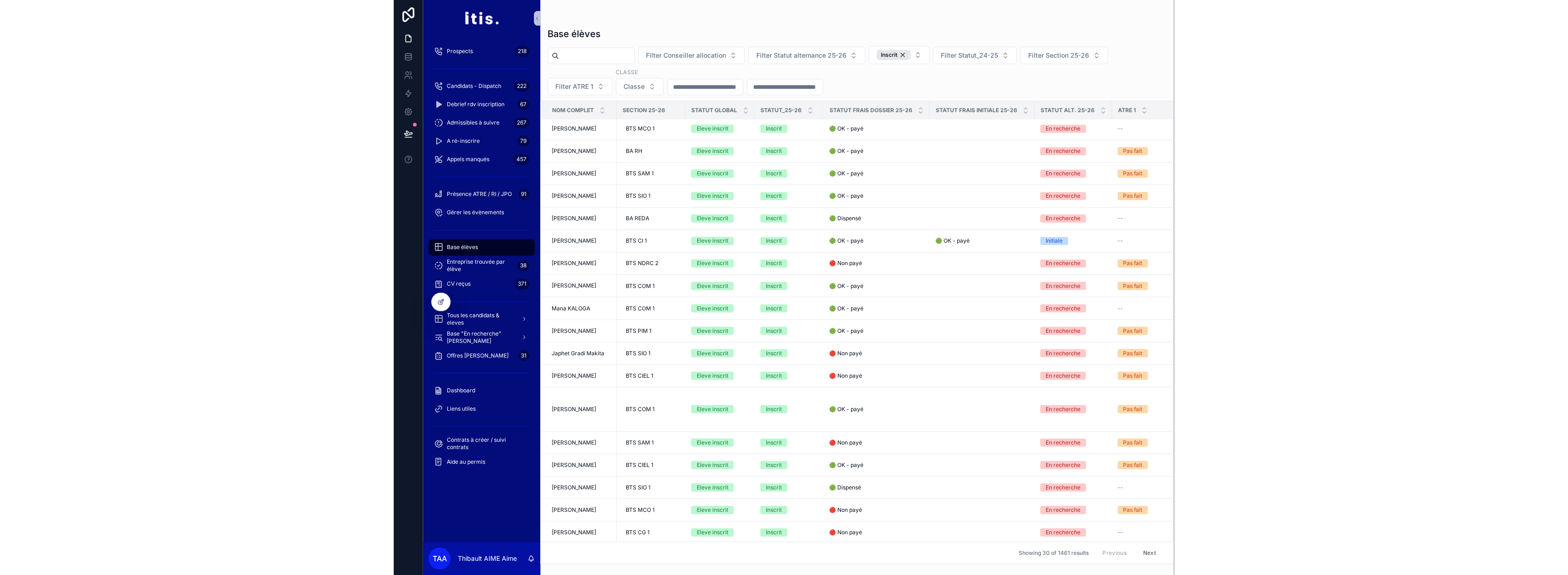
scroll to position [114, 0]
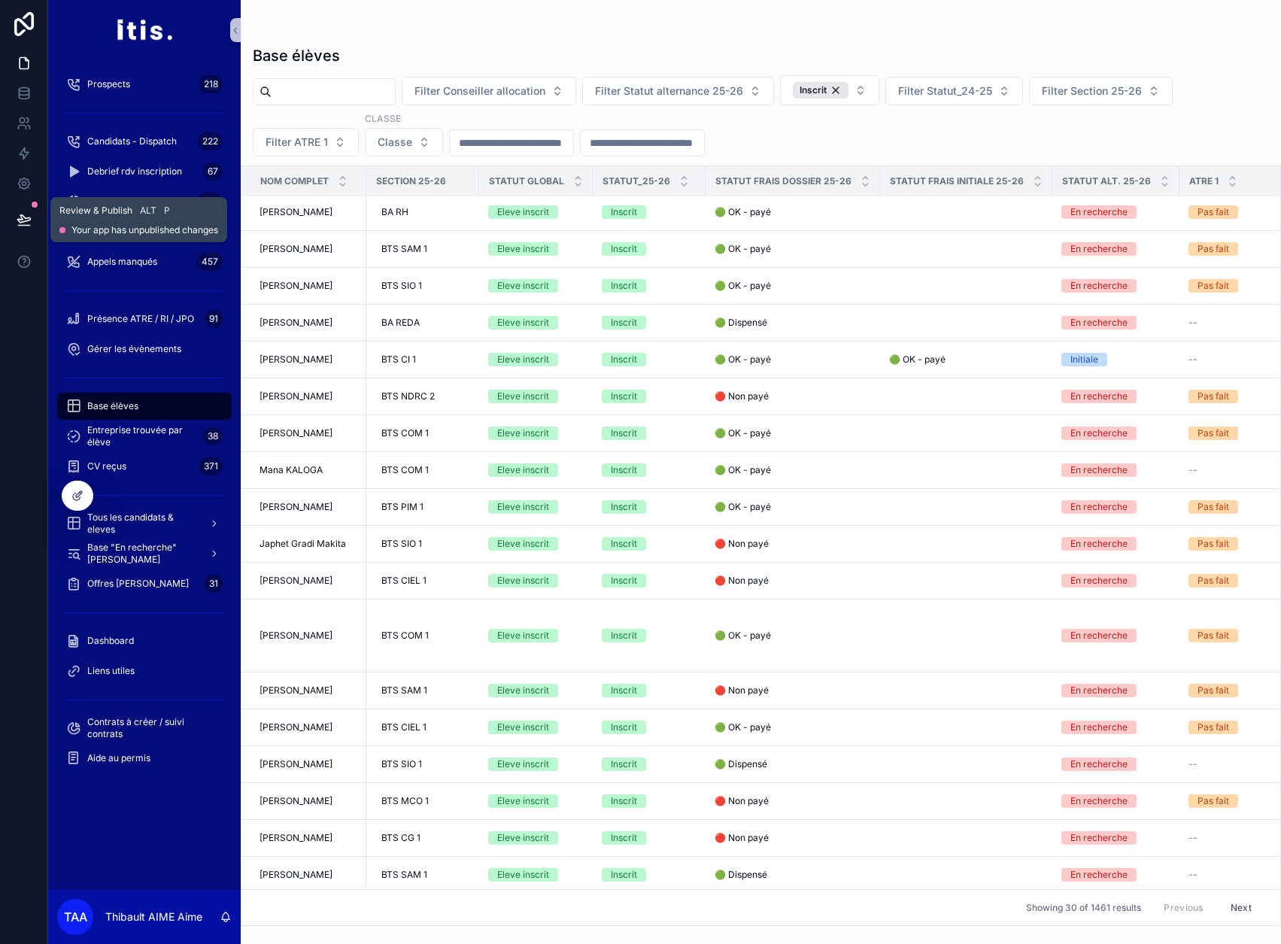
click at [29, 213] on icon at bounding box center [24, 219] width 15 height 15
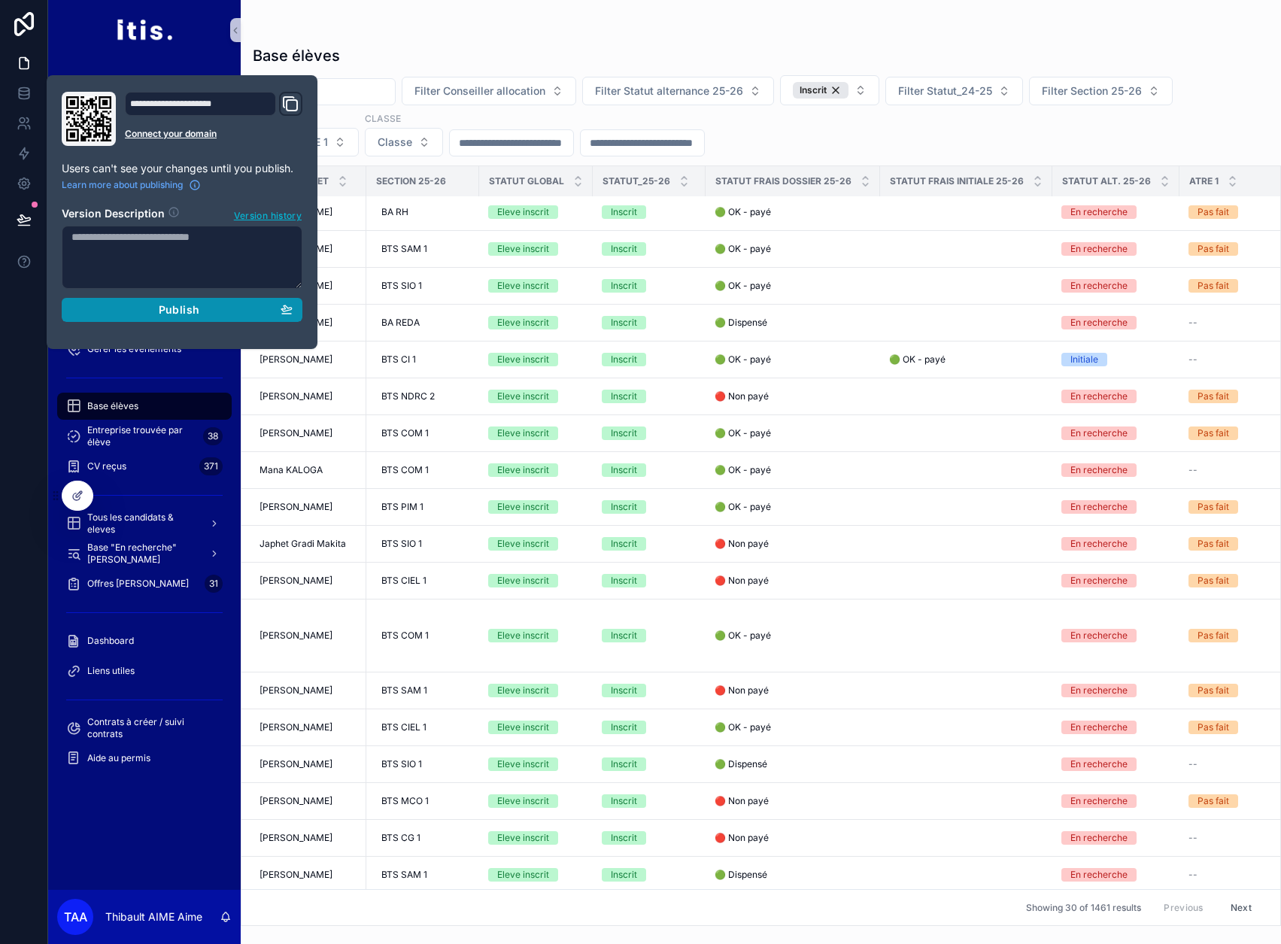
click at [135, 319] on button "Publish" at bounding box center [182, 310] width 241 height 24
